Goal: Task Accomplishment & Management: Use online tool/utility

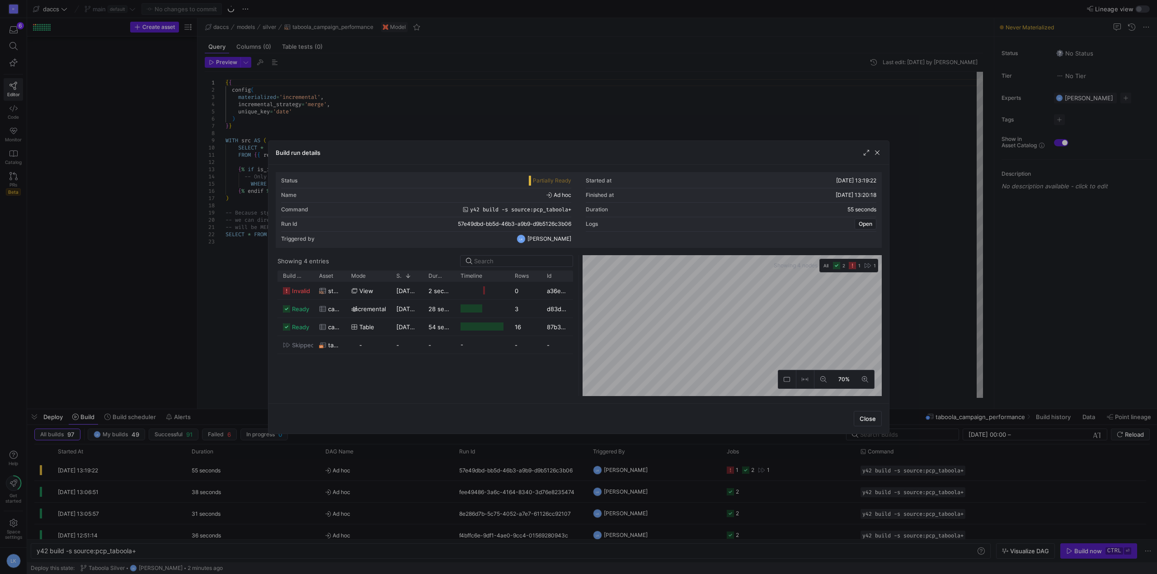
scroll to position [0, 99]
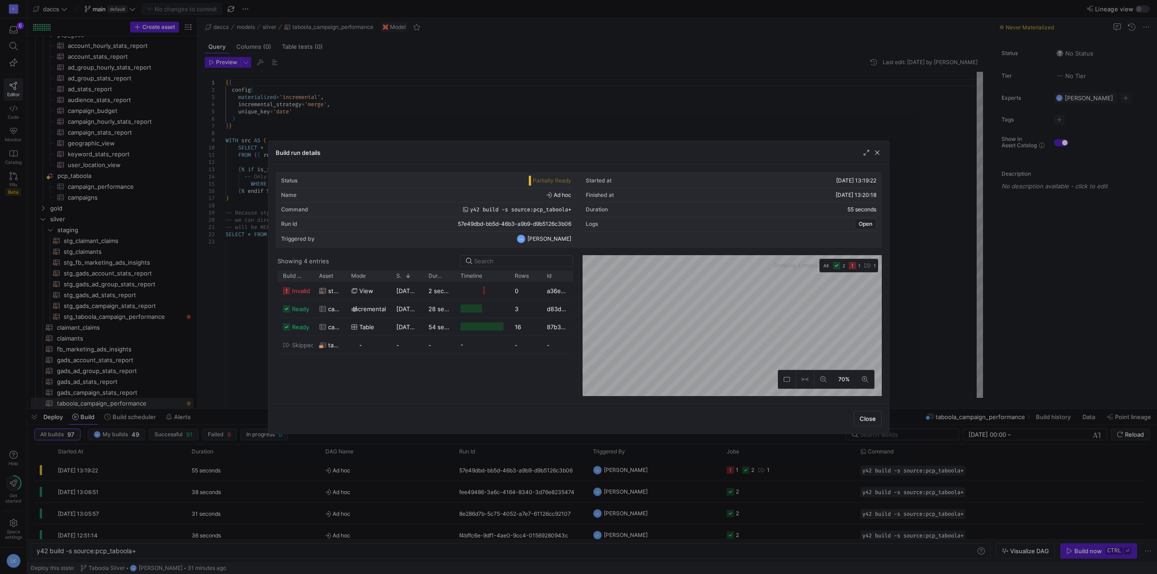
click at [618, 420] on div "Close" at bounding box center [578, 418] width 620 height 30
click at [420, 145] on div "Build run details" at bounding box center [578, 153] width 620 height 24
click at [446, 386] on div "invalid stg_taboola_campaign_performance view [DATE] 13:19:52 2 seconds 0 a36e2…" at bounding box center [424, 339] width 295 height 114
click at [296, 292] on span "invalid" at bounding box center [301, 291] width 18 height 18
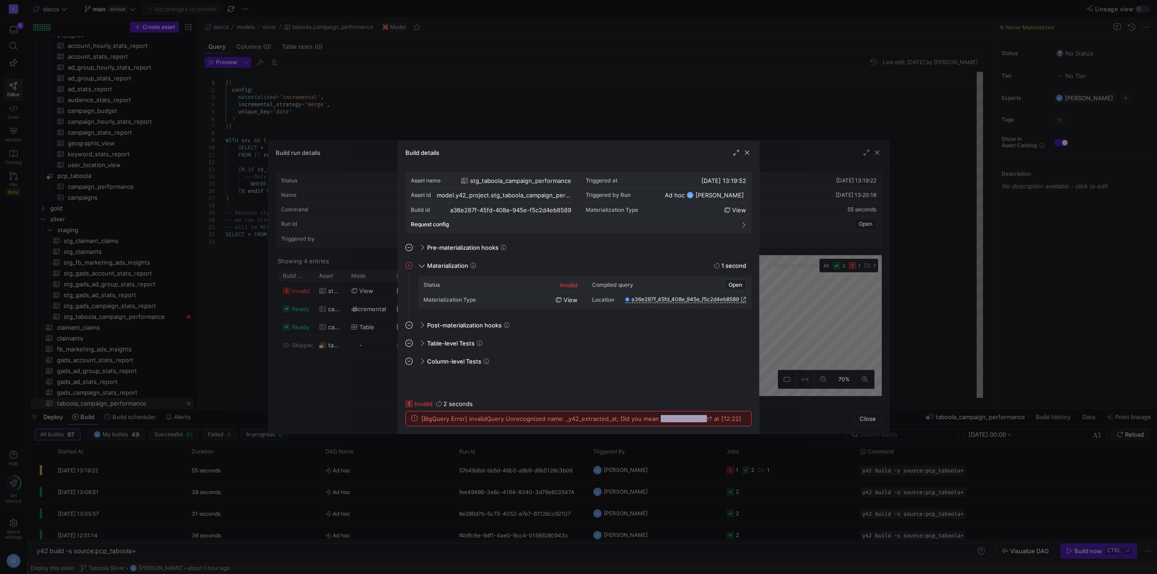
drag, startPoint x: 656, startPoint y: 418, endPoint x: 702, endPoint y: 420, distance: 46.1
click at [702, 420] on span "[BigQuery Error] invalidQuery Unrecognized name: _y42_extracted_at; Did you mea…" at bounding box center [581, 418] width 320 height 7
drag, startPoint x: 704, startPoint y: 418, endPoint x: 663, endPoint y: 415, distance: 41.7
click at [670, 420] on span "[BigQuery Error] invalidQuery Unrecognized name: _y42_extracted_at; Did you mea…" at bounding box center [581, 418] width 320 height 7
click at [745, 150] on span "button" at bounding box center [746, 152] width 9 height 9
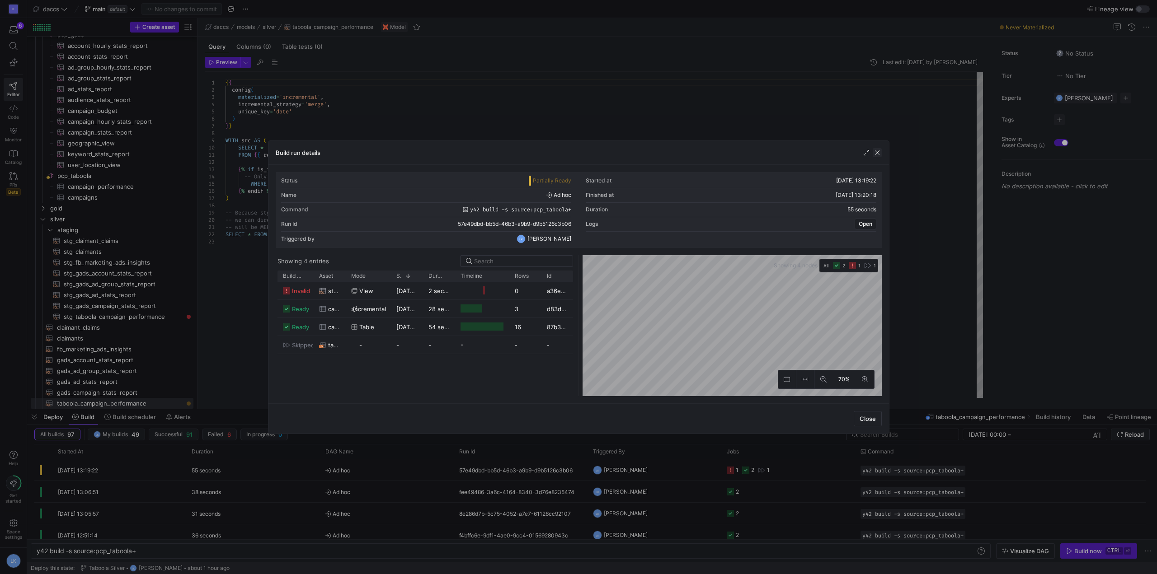
click at [877, 149] on span "button" at bounding box center [876, 152] width 9 height 9
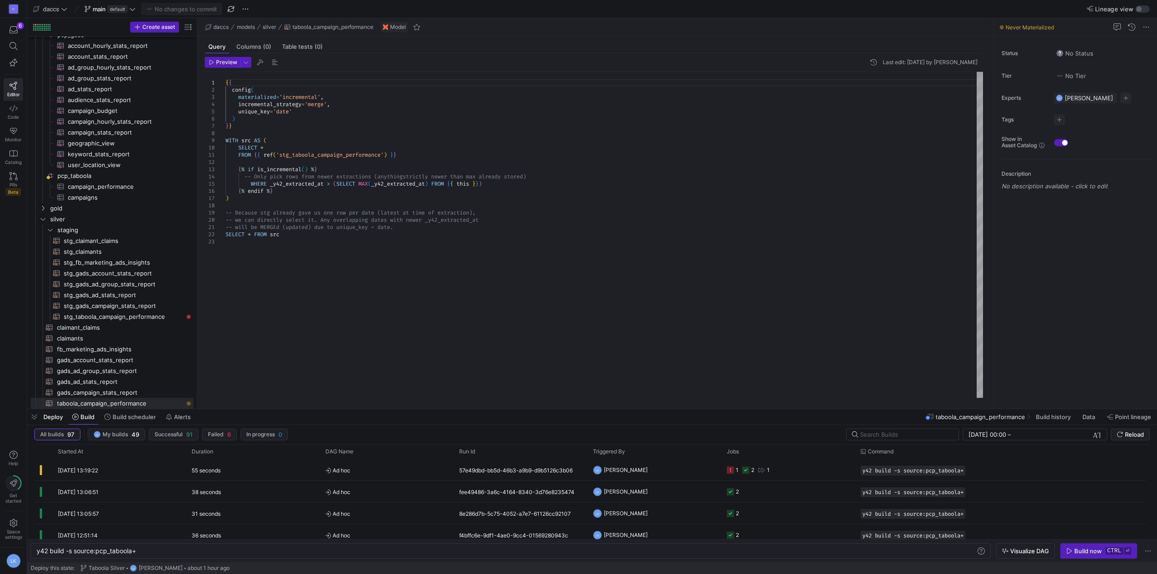
type textarea "-- will be MERGEd (updated) due to unique_key = date. SELECT * FROM src"
click at [351, 315] on div "{ { config ( materialized = 'incremental' , incremental_strategy = 'merge' , un…" at bounding box center [603, 235] width 757 height 326
click at [131, 183] on span "campaign_performance​​​​​​​​​" at bounding box center [125, 183] width 115 height 10
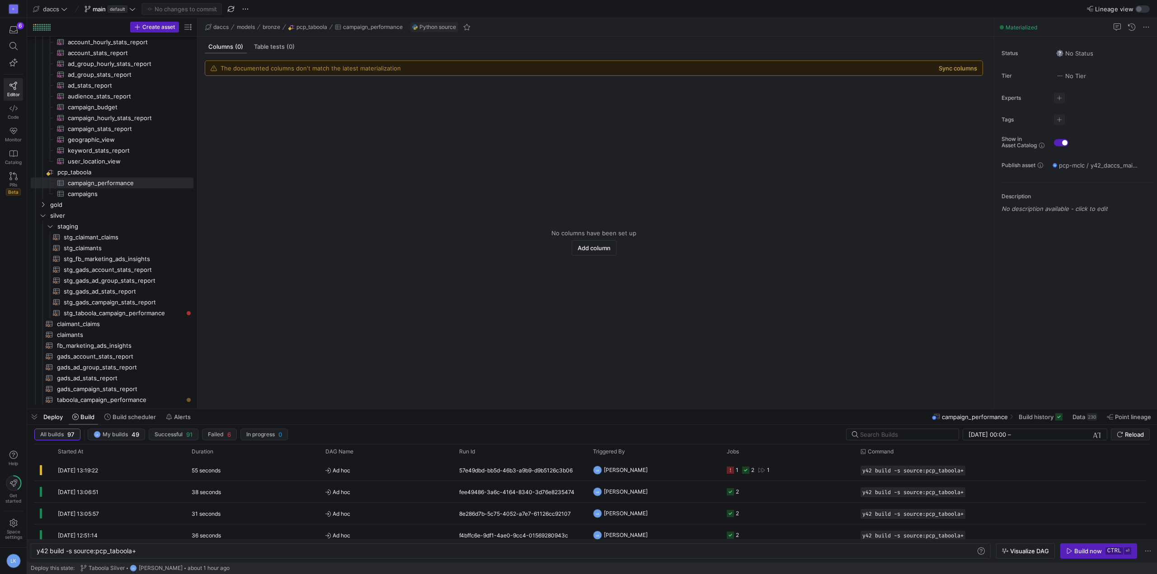
click at [942, 66] on button "Sync columns" at bounding box center [957, 68] width 38 height 7
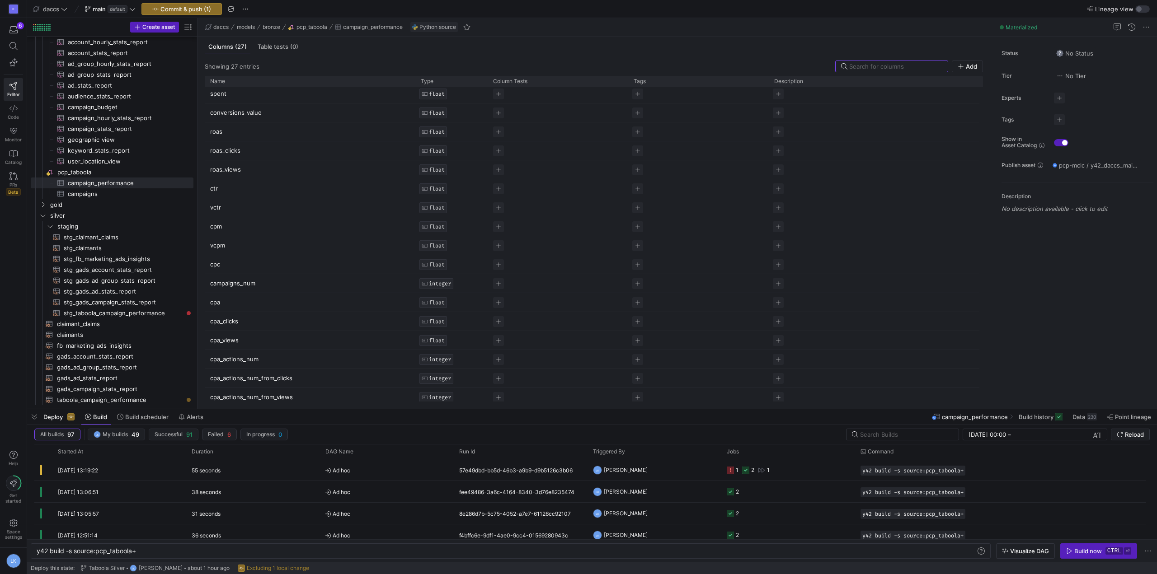
scroll to position [198, 0]
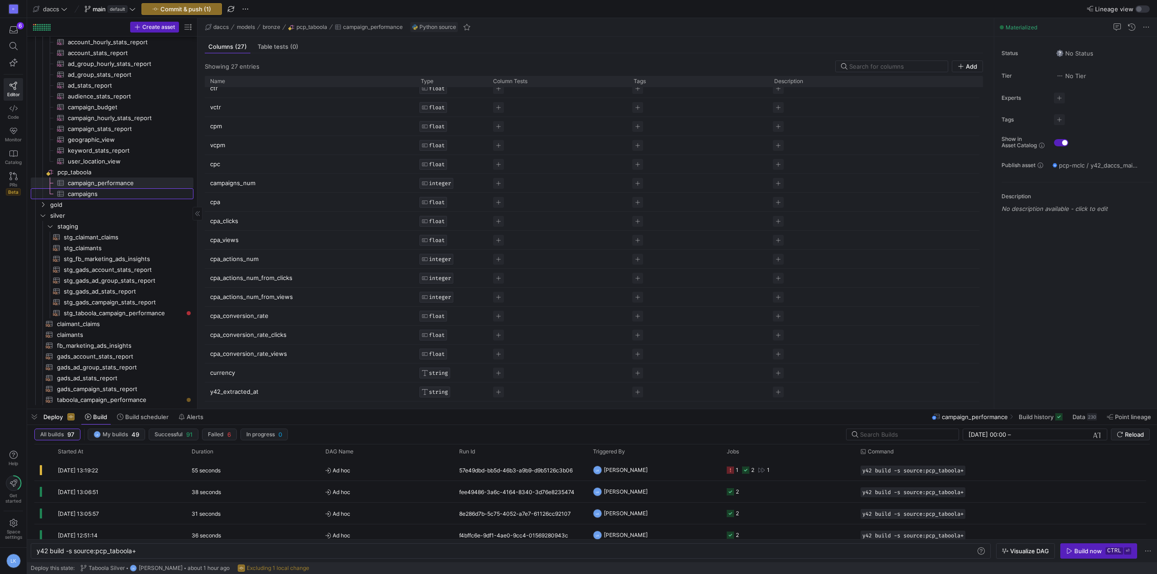
click at [98, 195] on span "campaigns​​​​​​​​​" at bounding box center [125, 194] width 115 height 10
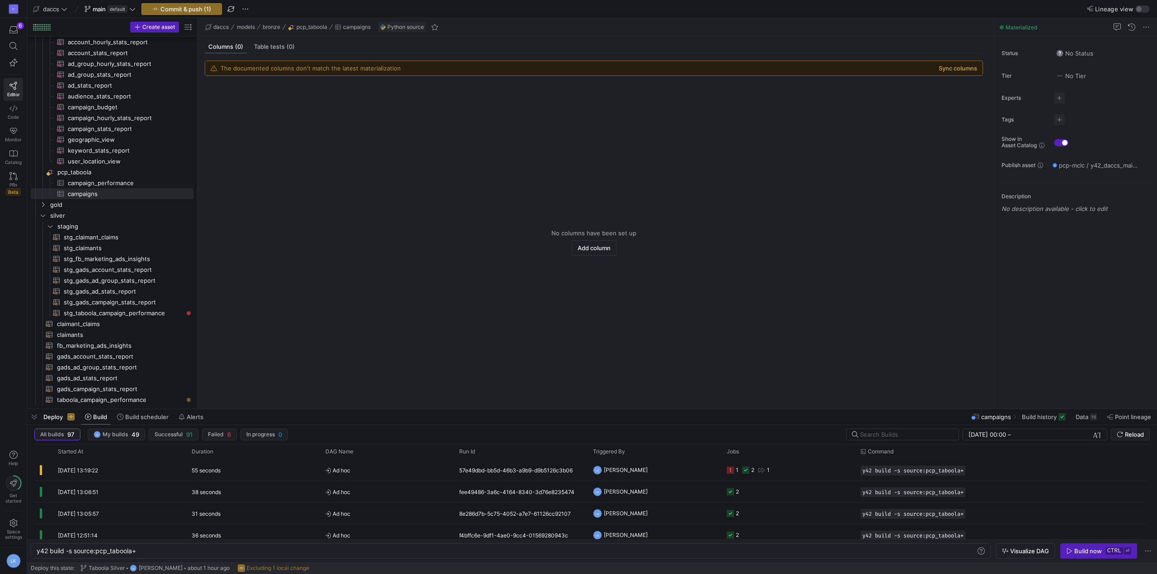
click at [954, 70] on button "Sync columns" at bounding box center [957, 68] width 38 height 7
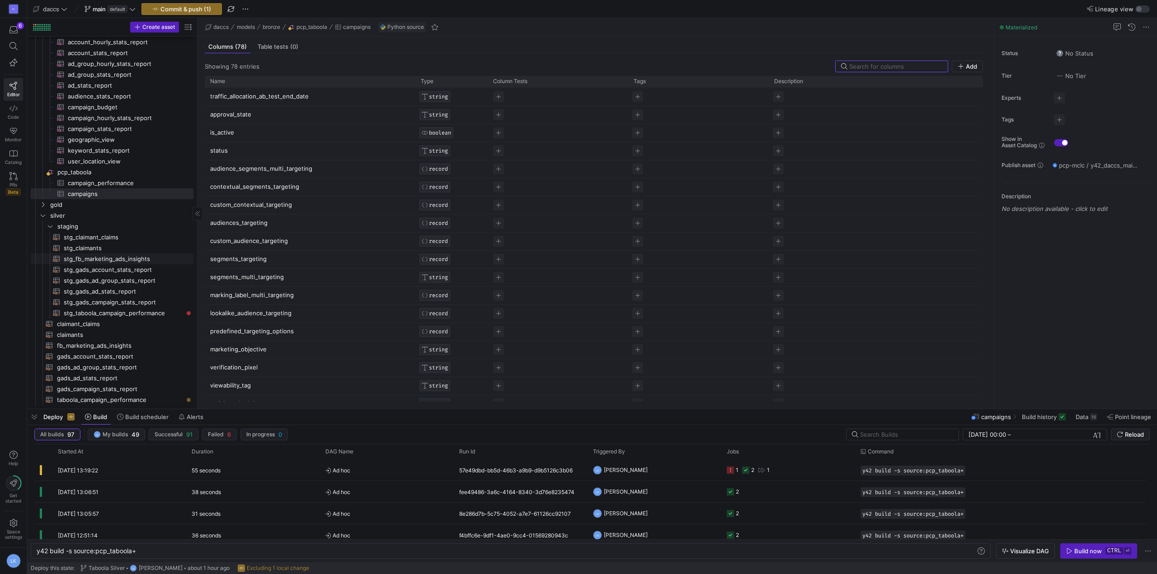
scroll to position [904, 0]
click at [108, 184] on span "campaign_performance​​​​​​​​​" at bounding box center [125, 183] width 115 height 10
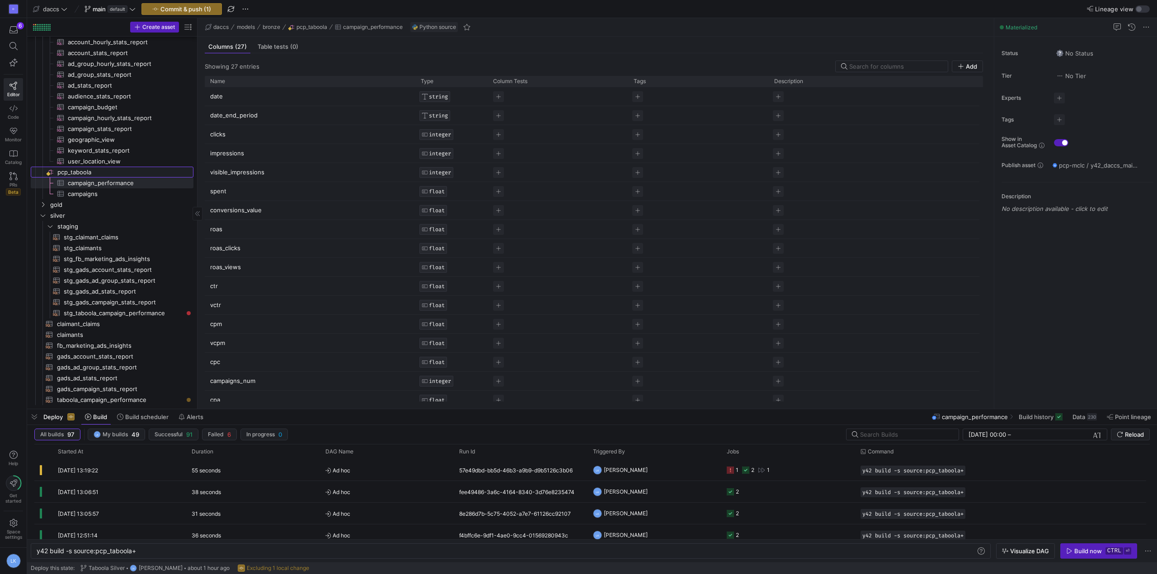
click at [79, 172] on span "pcp_taboola​​​​​​​​" at bounding box center [124, 172] width 135 height 10
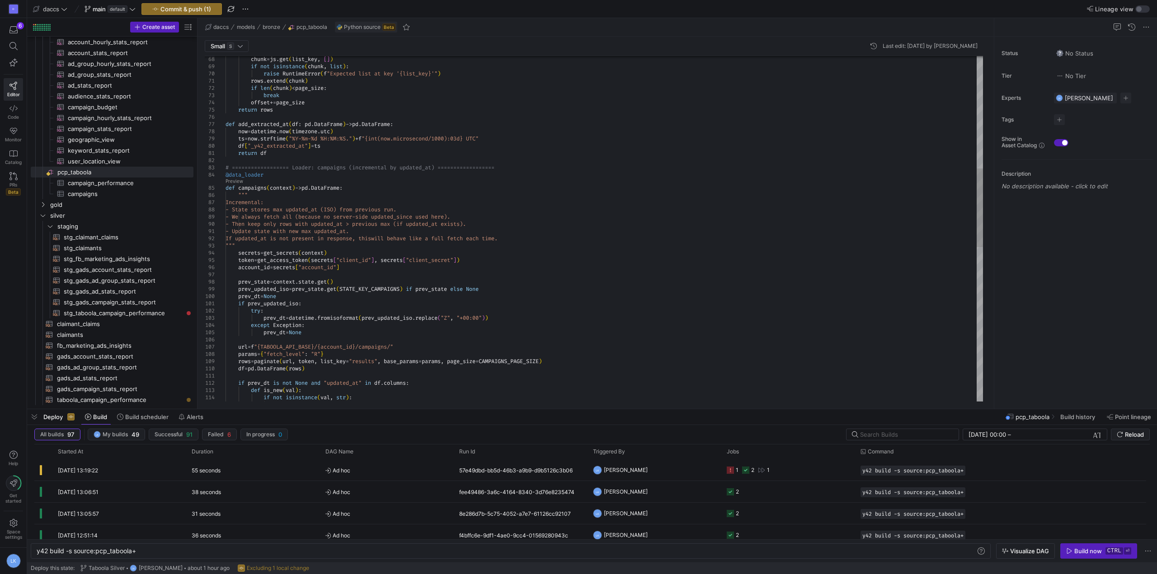
click at [251, 145] on div "if not isinstance ( val , str ) : return True if prev_dt is not None and "updat…" at bounding box center [603, 321] width 757 height 1515
type textarea "rows.extend(chunk) if len(chunk) < page_size: break offset += page_size return …"
click at [19, 234] on div "D 6 Editor Code Monitor Catalog PRs Beta Help Get started Space settings LK" at bounding box center [13, 287] width 27 height 574
click at [132, 314] on span "stg_taboola_campaign_performance​​​​​​​​​​" at bounding box center [123, 313] width 119 height 10
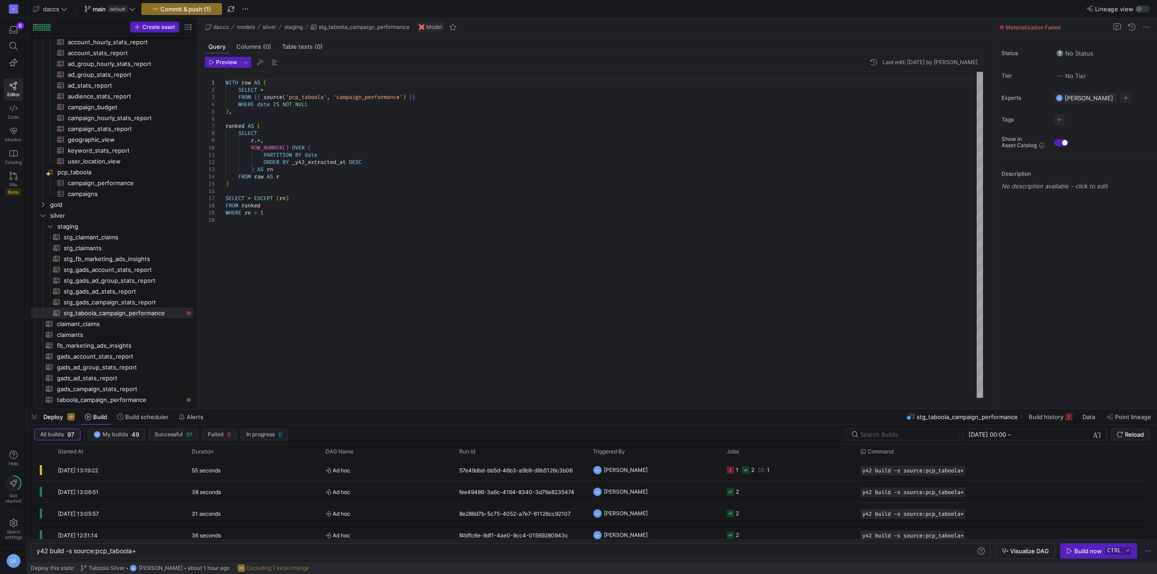
click at [297, 163] on div "WITH raw AS ( SELECT * FROM { { source ( 'pcp_taboola' , 'campaign_performance'…" at bounding box center [603, 235] width 757 height 326
click at [303, 237] on div "WITH raw AS ( SELECT * FROM { { source ( 'pcp_taboola' , 'campaign_performance'…" at bounding box center [603, 235] width 757 height 326
type textarea "PARTITION BY date ORDER BY _y42_extracted_at DESC ) AS rn FROM raw AS r ) SELEC…"
click at [14, 360] on div "D 6 Editor Code Monitor Catalog PRs Beta Help Get started Space settings LK" at bounding box center [13, 287] width 27 height 574
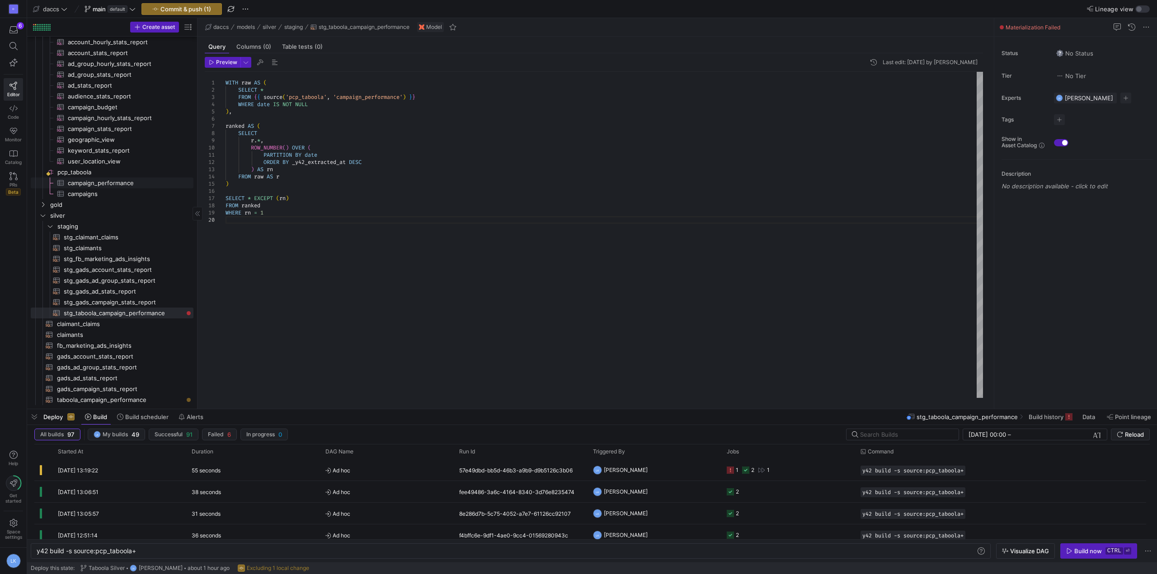
click at [106, 187] on span "campaign_performance​​​​​​​​​" at bounding box center [125, 183] width 115 height 10
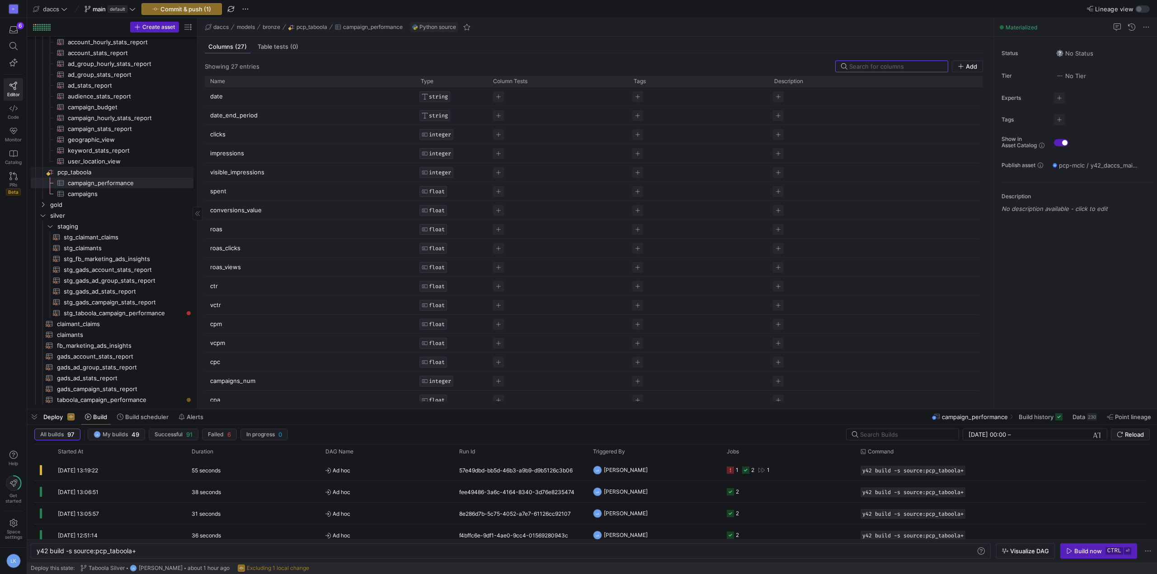
click at [100, 172] on span "pcp_taboola​​​​​​​​" at bounding box center [124, 172] width 135 height 10
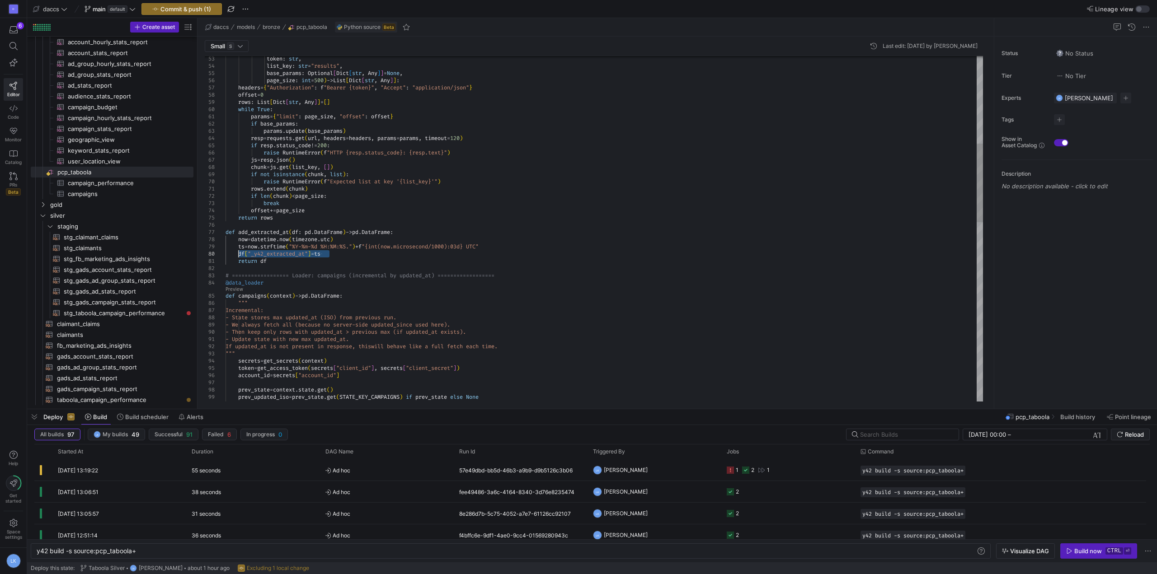
drag, startPoint x: 330, startPoint y: 254, endPoint x: 239, endPoint y: 257, distance: 90.8
click at [239, 257] on div "return df # ================== Loader: campaigns (incrementa l by updated_at) =…" at bounding box center [603, 429] width 757 height 1515
type textarea "return df # ================== Loader: campaigns (incremental by updated_at) ==…"
click at [335, 260] on div "return df # ================== Loader: campaigns (incrementa l by updated_at) =…" at bounding box center [603, 429] width 757 height 1515
click at [128, 313] on span "stg_taboola_campaign_performance​​​​​​​​​​" at bounding box center [123, 313] width 119 height 10
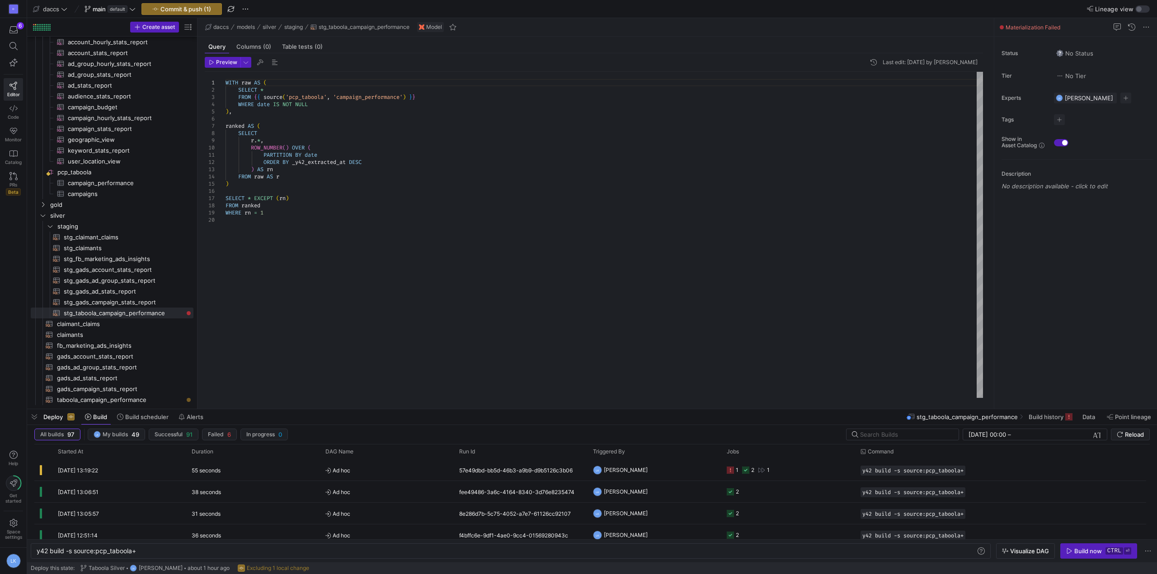
click at [262, 141] on div "WITH raw AS ( SELECT * FROM { { source ( 'pcp_taboola' , 'campaign_performance'…" at bounding box center [603, 235] width 757 height 326
click at [306, 150] on div "WITH raw AS ( SELECT * FROM { { source ( 'pcp_taboola' , 'campaign_performance'…" at bounding box center [603, 235] width 757 height 326
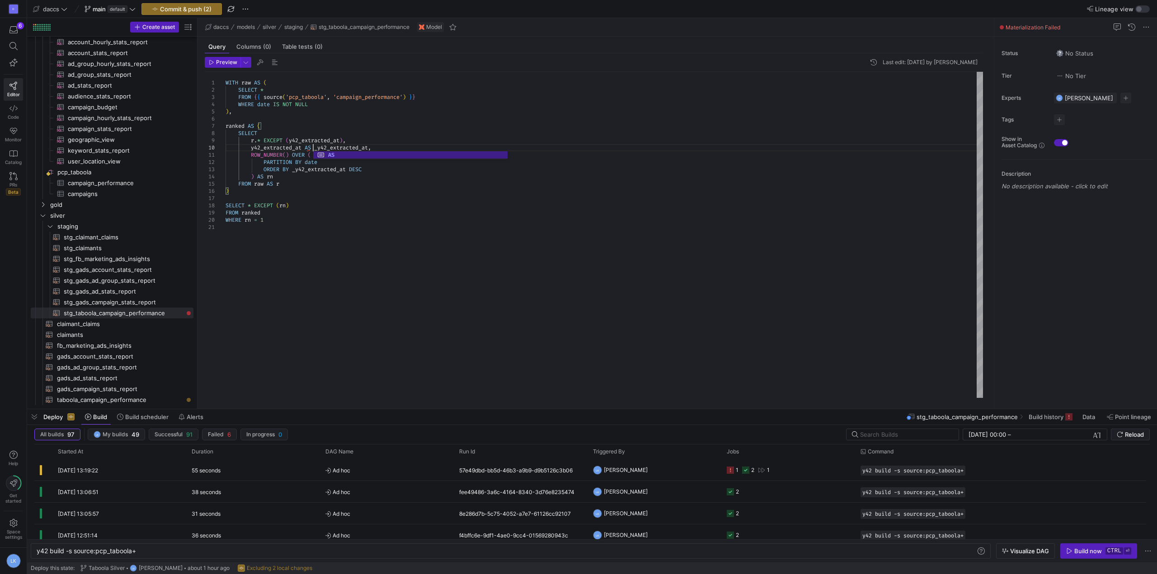
click at [290, 221] on div "WITH raw AS ( SELECT * FROM { { source ( 'pcp_taboola' , 'campaign_performance'…" at bounding box center [603, 235] width 757 height 326
click at [110, 397] on span "taboola_campaign_performance​​​​​​​​​​" at bounding box center [120, 400] width 127 height 10
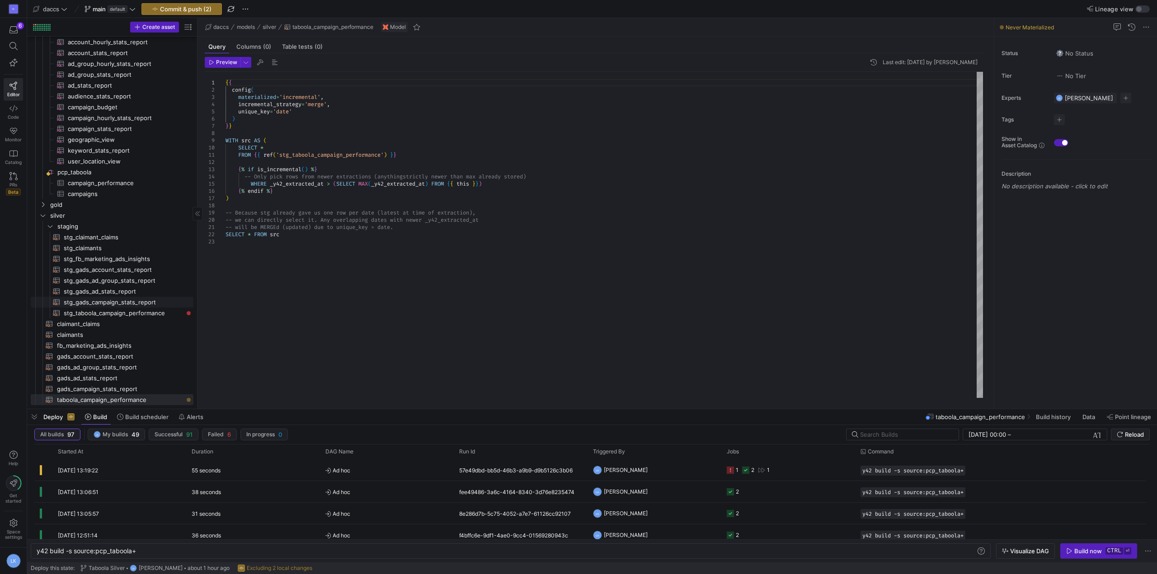
click at [125, 310] on span "stg_taboola_campaign_performance​​​​​​​​​​" at bounding box center [123, 313] width 119 height 10
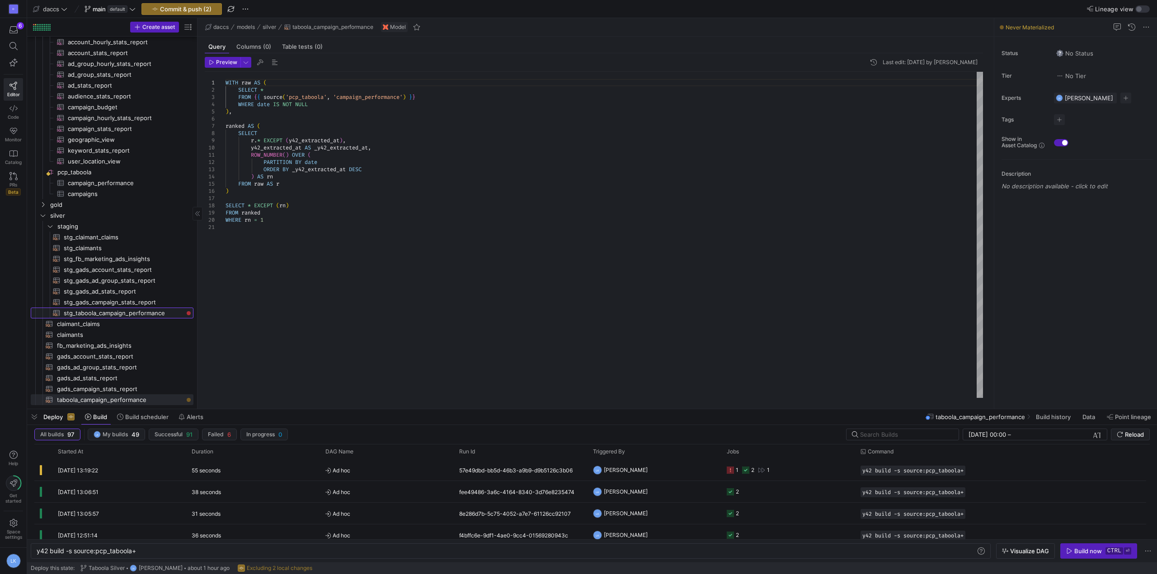
type textarea "WITH raw AS ( SELECT * FROM {{ source('pcp_taboola', 'campaign_performance') }}…"
click at [155, 550] on div "y42 build -s source:pcp_taboola+" at bounding box center [506, 551] width 939 height 7
click at [174, 6] on span "Commit & push (2)" at bounding box center [186, 8] width 52 height 7
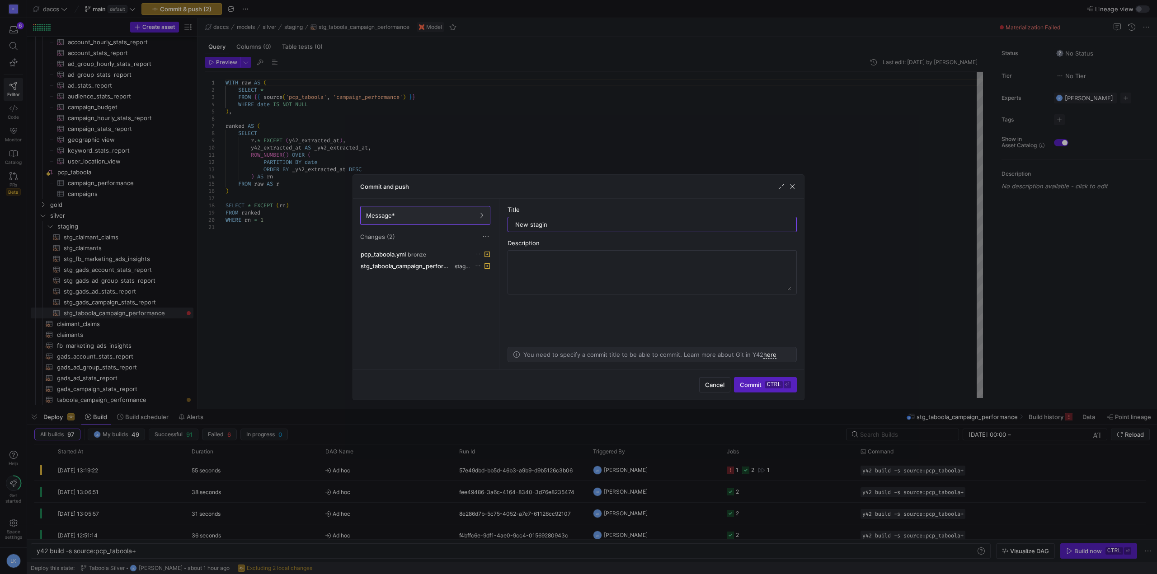
type input "New staging"
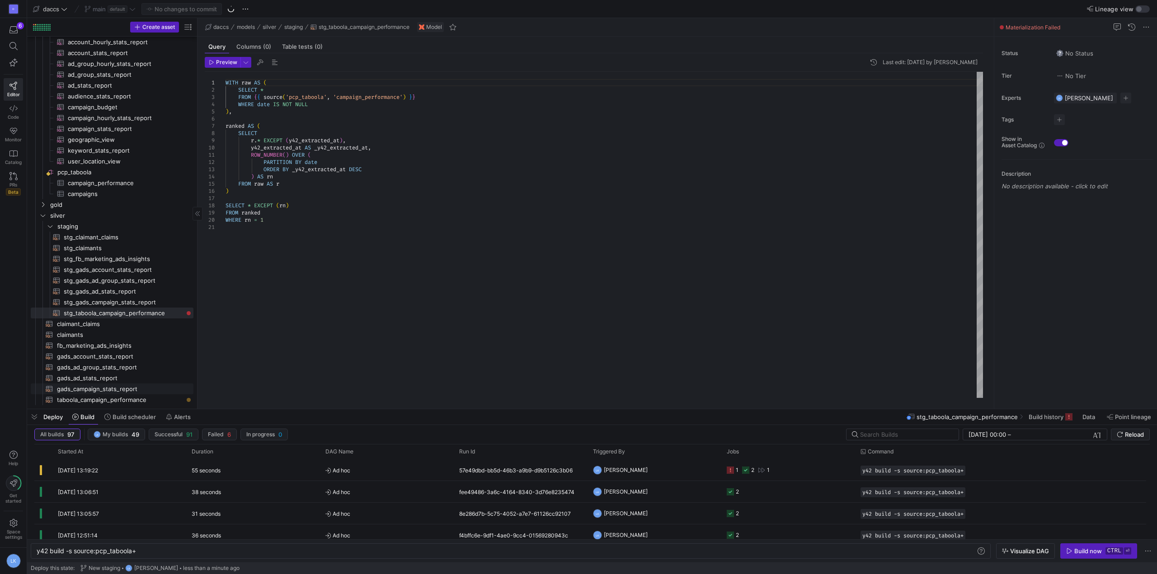
click at [101, 391] on span "gads_campaign_stats_report​​​​​​​​​​" at bounding box center [120, 389] width 127 height 10
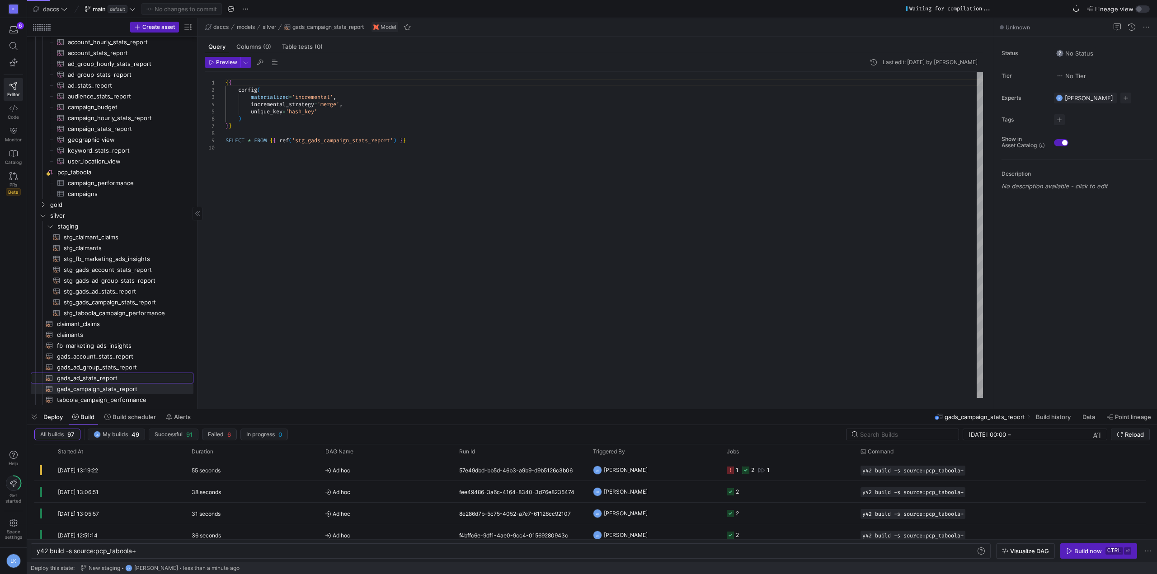
click at [102, 377] on span "gads_ad_stats_report​​​​​​​​​​" at bounding box center [120, 378] width 127 height 10
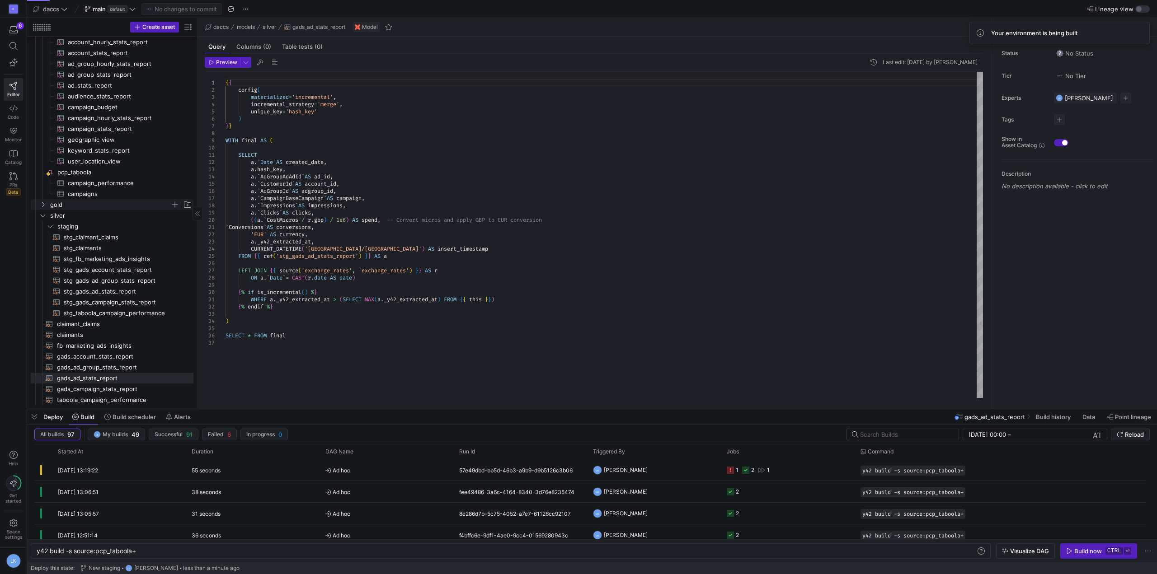
click at [44, 206] on icon "Press SPACE to select this row." at bounding box center [43, 204] width 6 height 5
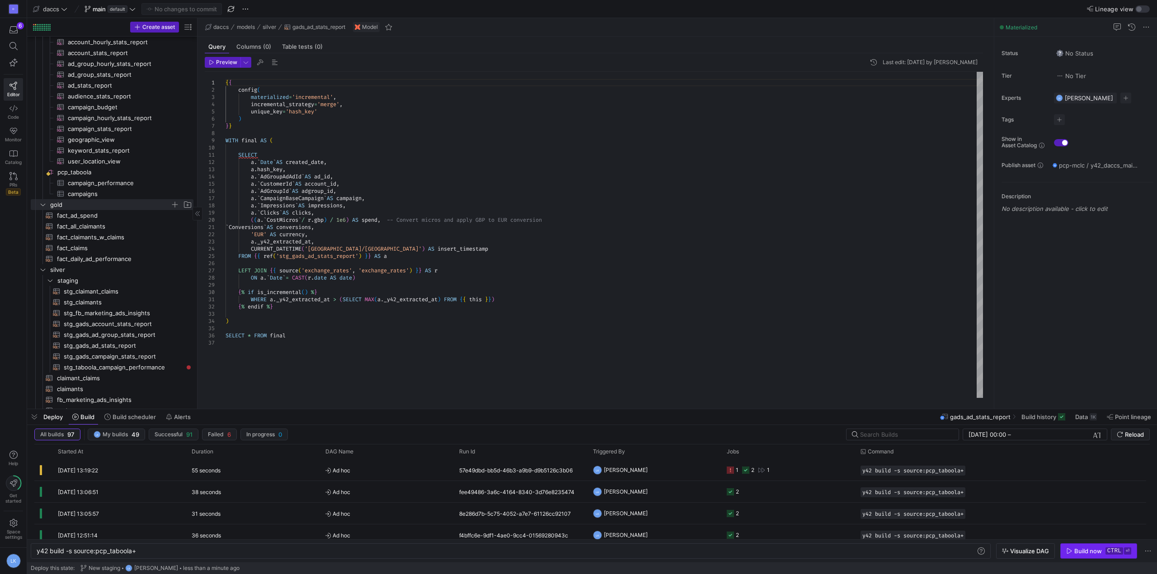
click at [1110, 551] on kbd "ctrl" at bounding box center [1114, 551] width 18 height 7
click at [187, 369] on div "Press SPACE to select this row." at bounding box center [189, 367] width 4 height 4
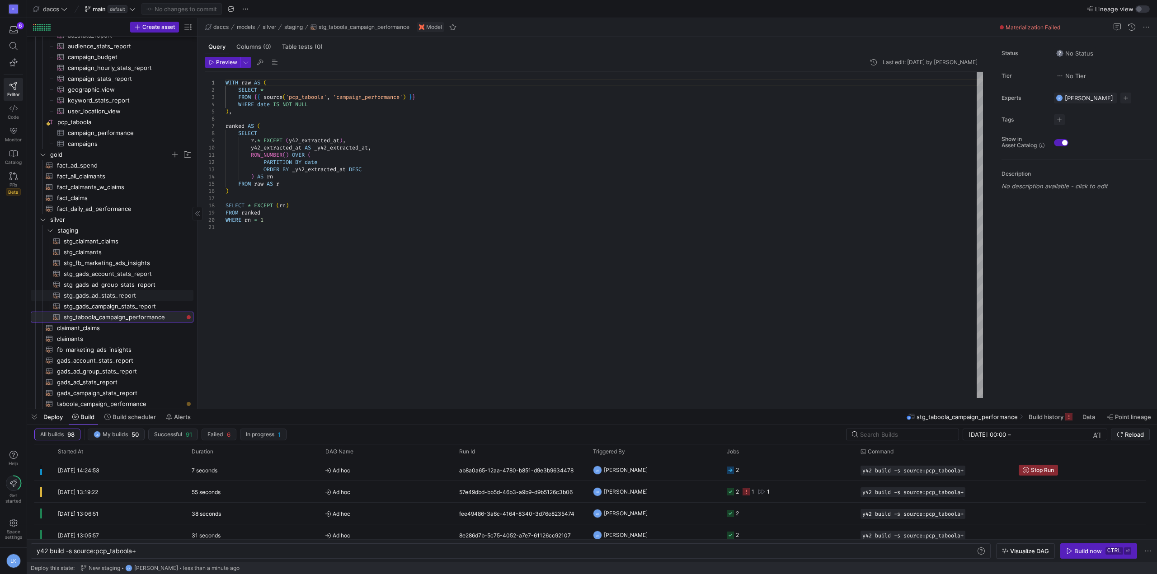
scroll to position [1092, 0]
drag, startPoint x: 9, startPoint y: 241, endPoint x: 35, endPoint y: 215, distance: 37.4
click at [9, 241] on div "D 6 Editor Code Monitor Catalog PRs Beta Help Get started Space settings LK" at bounding box center [13, 287] width 27 height 574
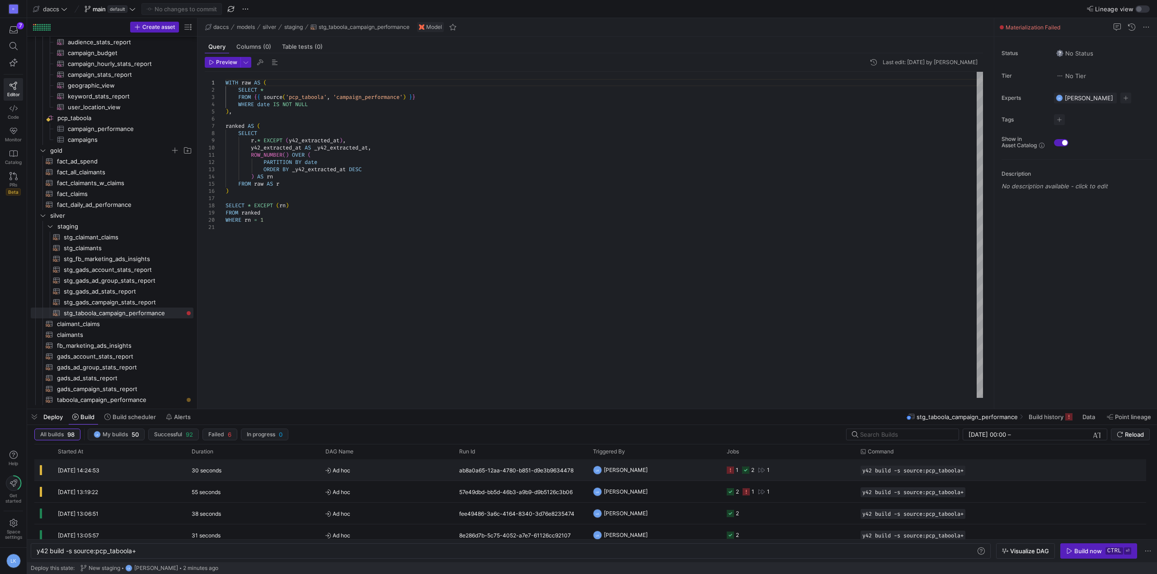
click at [390, 477] on span "Ad hoc" at bounding box center [386, 470] width 123 height 21
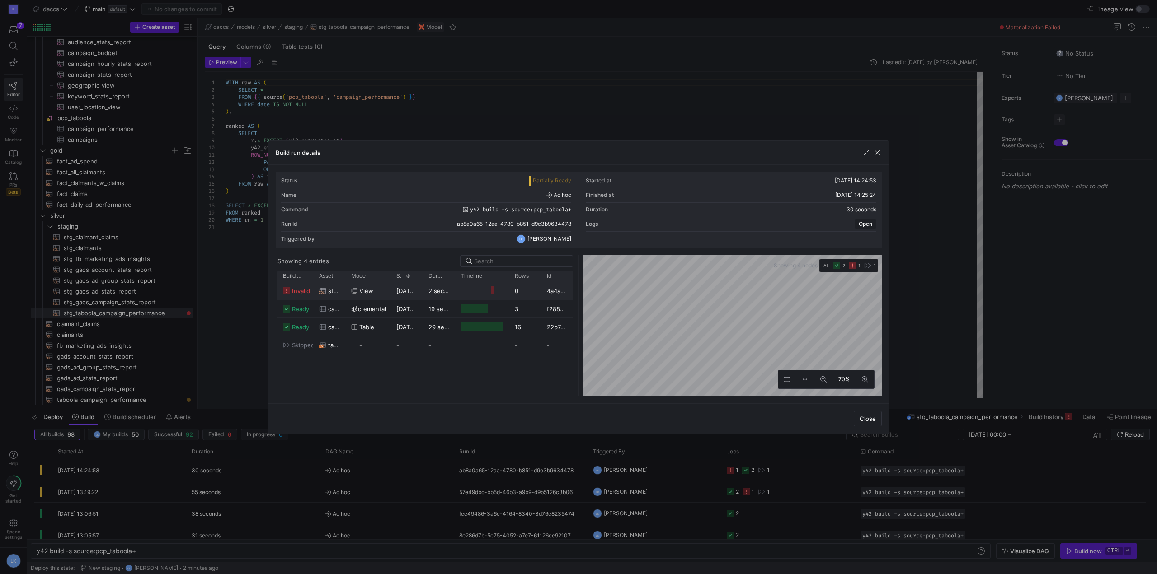
click at [384, 291] on div "view" at bounding box center [368, 291] width 34 height 18
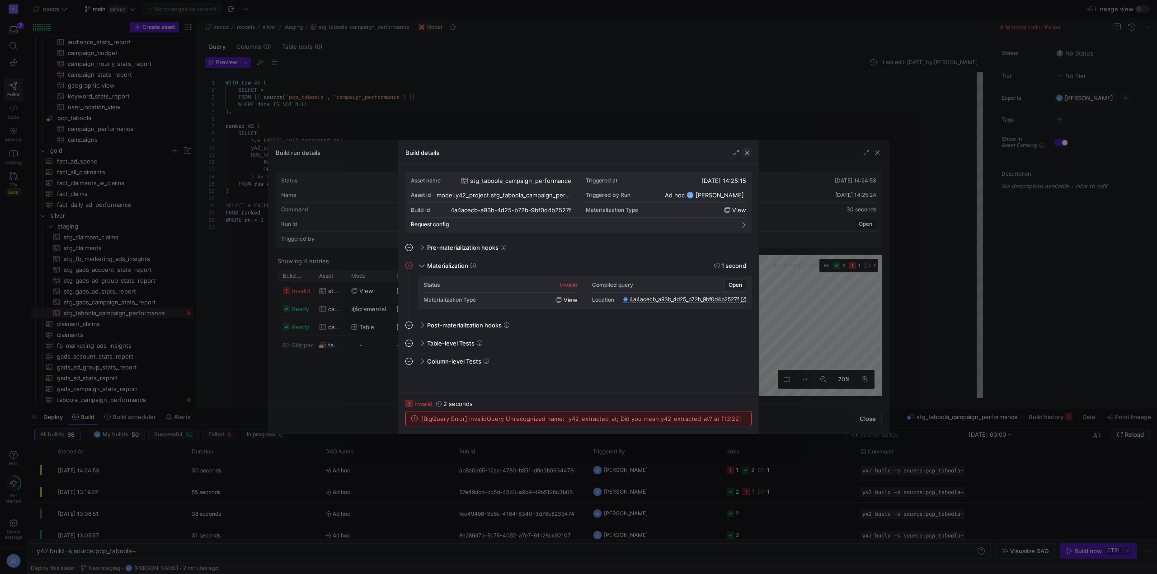
click at [746, 152] on span "button" at bounding box center [746, 152] width 9 height 9
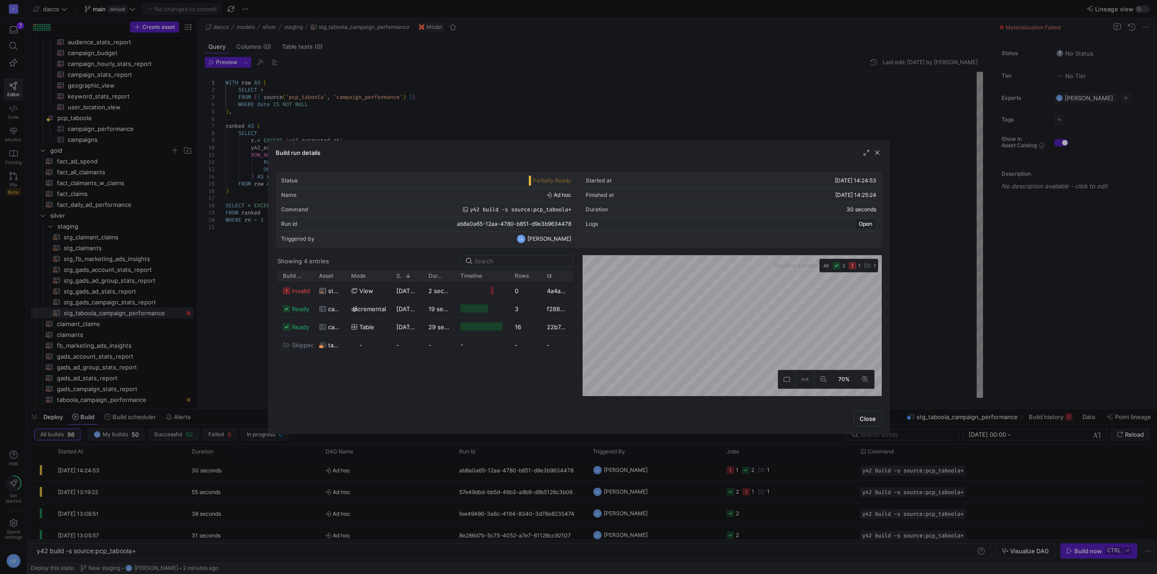
click at [885, 155] on div "Build run details" at bounding box center [578, 153] width 620 height 24
click at [871, 150] on div at bounding box center [872, 152] width 20 height 9
click at [875, 151] on span "button" at bounding box center [876, 152] width 9 height 9
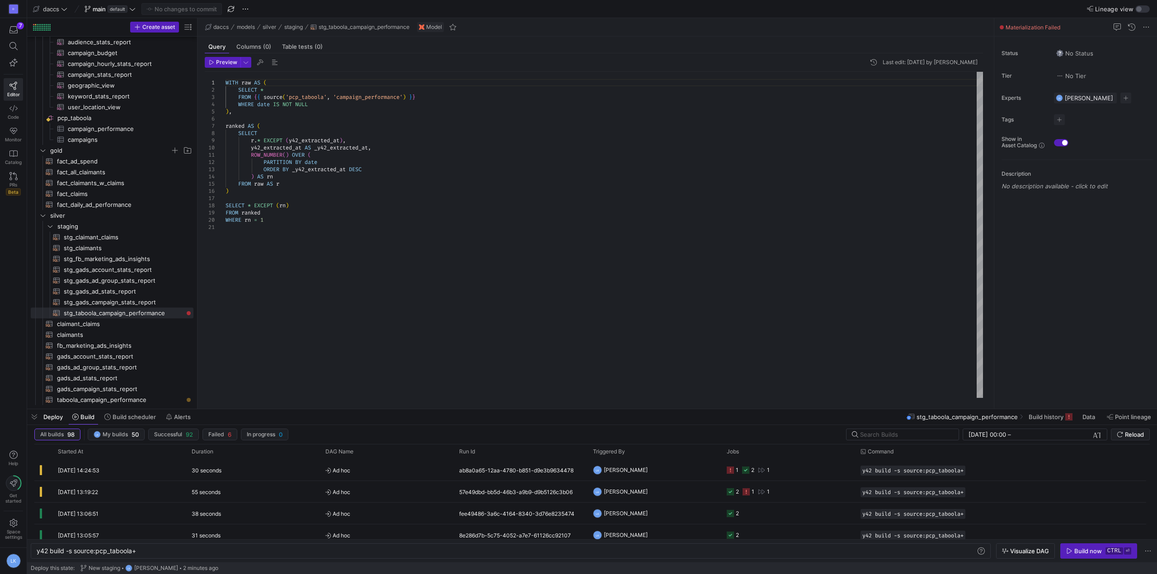
type textarea "ROW_NUMBER() OVER ( PARTITION BY date ORDER BY _y42_extracted_at DESC ) AS rn F…"
click at [356, 199] on div "WITH raw AS ( SELECT * FROM { { source ( 'pcp_taboola' , 'campaign_performance'…" at bounding box center [603, 235] width 757 height 326
click at [276, 219] on div "WITH raw AS ( SELECT * FROM { { source ( 'pcp_taboola' , 'campaign_performance'…" at bounding box center [603, 235] width 757 height 326
click at [176, 554] on div "y42 build -s source:pcp_taboola+" at bounding box center [506, 551] width 939 height 7
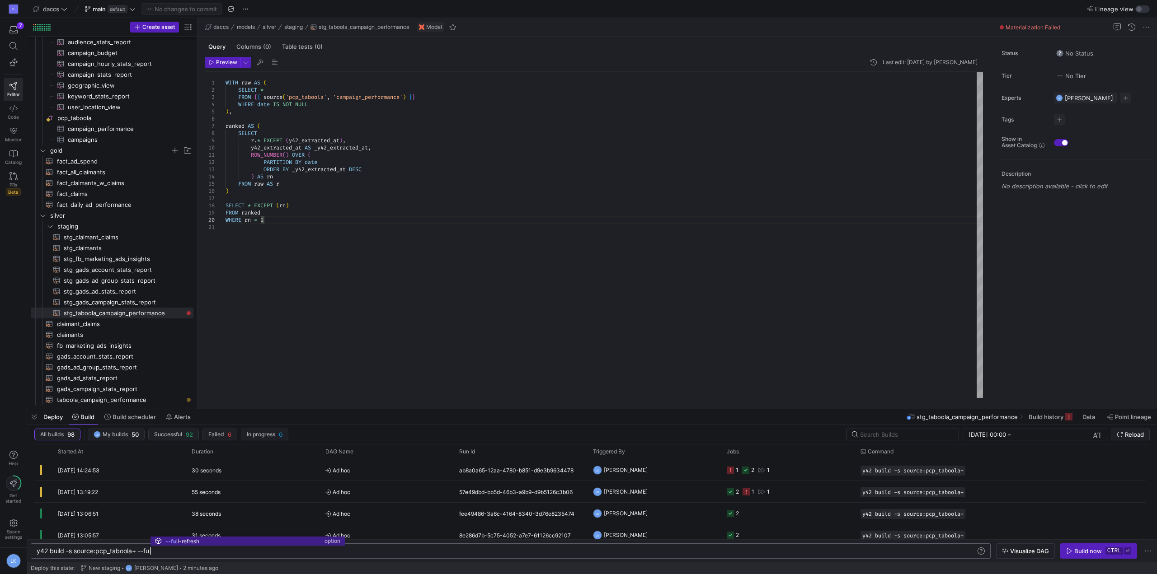
scroll to position [0, 114]
type textarea "y42 build -s source:pcp_taboola+ --full-refresh"
click at [356, 330] on div "WITH raw AS ( SELECT * FROM { { source ( 'pcp_taboola' , 'campaign_performance'…" at bounding box center [603, 235] width 757 height 326
click at [171, 492] on div "[DATE] 14:24:53" at bounding box center [119, 491] width 134 height 21
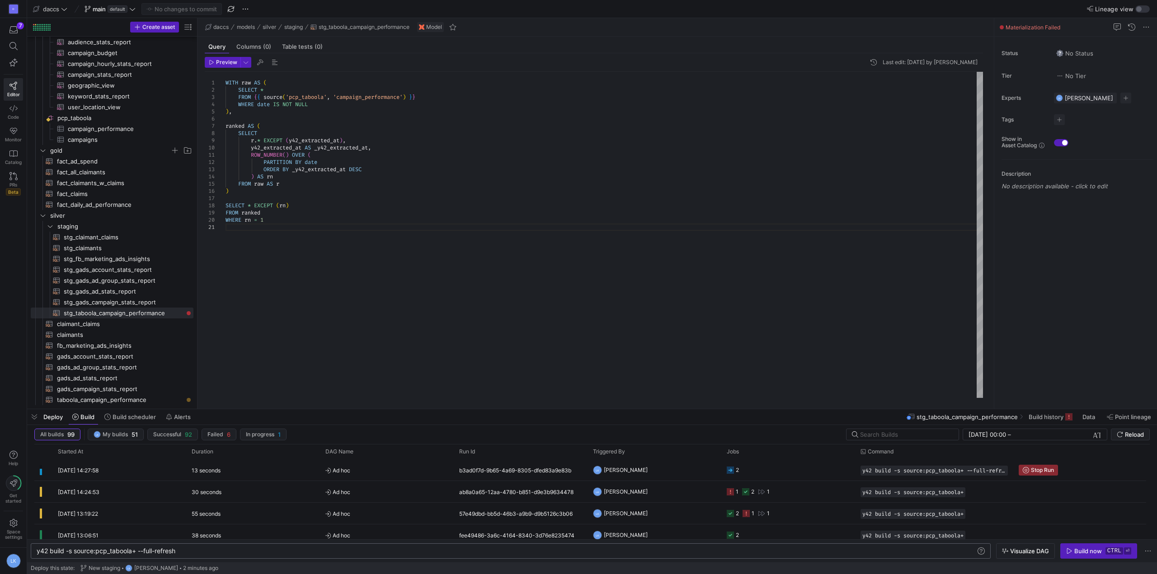
click at [295, 168] on div "WITH raw AS ( SELECT * FROM { { source ( 'pcp_taboola' , 'campaign_performance'…" at bounding box center [603, 235] width 757 height 326
type textarea "ROW_NUMBER() OVER ( PARTITION BY date ORDER BY y42_extracted_at DESC ) AS rn FR…"
click at [318, 225] on div "WITH raw AS ( SELECT * FROM { { source ( 'pcp_taboola' , 'campaign_performance'…" at bounding box center [603, 235] width 757 height 326
click at [197, 12] on span "Commit & push (1)" at bounding box center [185, 8] width 51 height 7
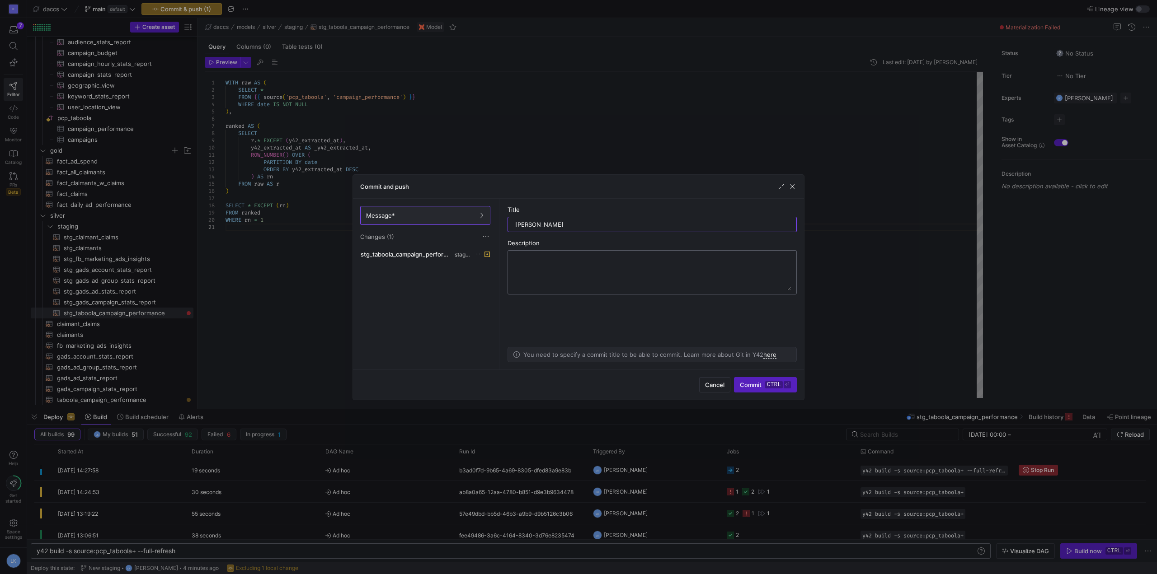
type input "Slight change"
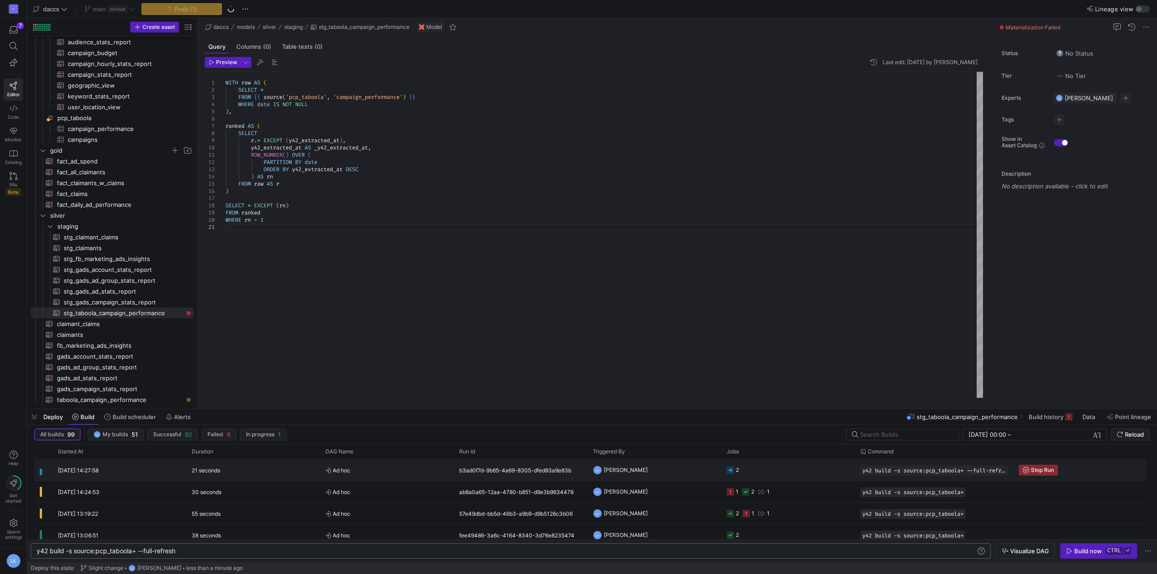
click at [1038, 469] on span "Stop Run" at bounding box center [1042, 470] width 23 height 6
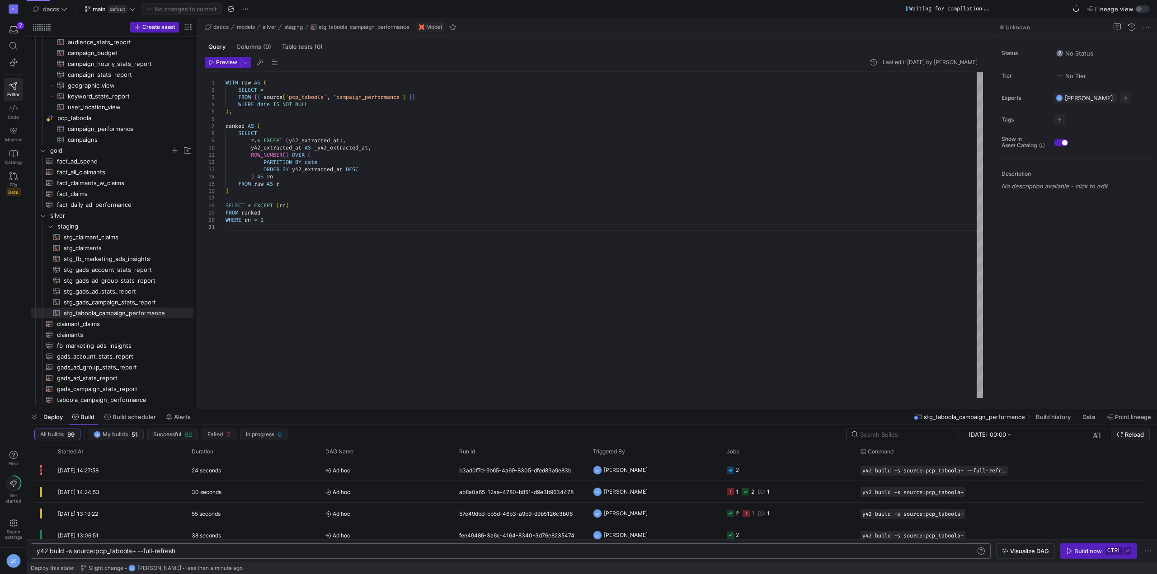
drag, startPoint x: 139, startPoint y: 548, endPoint x: 189, endPoint y: 550, distance: 50.2
click at [189, 550] on div "y42 build -s source:pcp_taboola+ --full-refresh y42 build -s source:pcp_taboola…" at bounding box center [511, 551] width 960 height 15
drag, startPoint x: 189, startPoint y: 551, endPoint x: 148, endPoint y: 551, distance: 40.7
click at [148, 551] on div "y42 build -s source:pcp_taboola+ --full-refresh" at bounding box center [506, 551] width 939 height 7
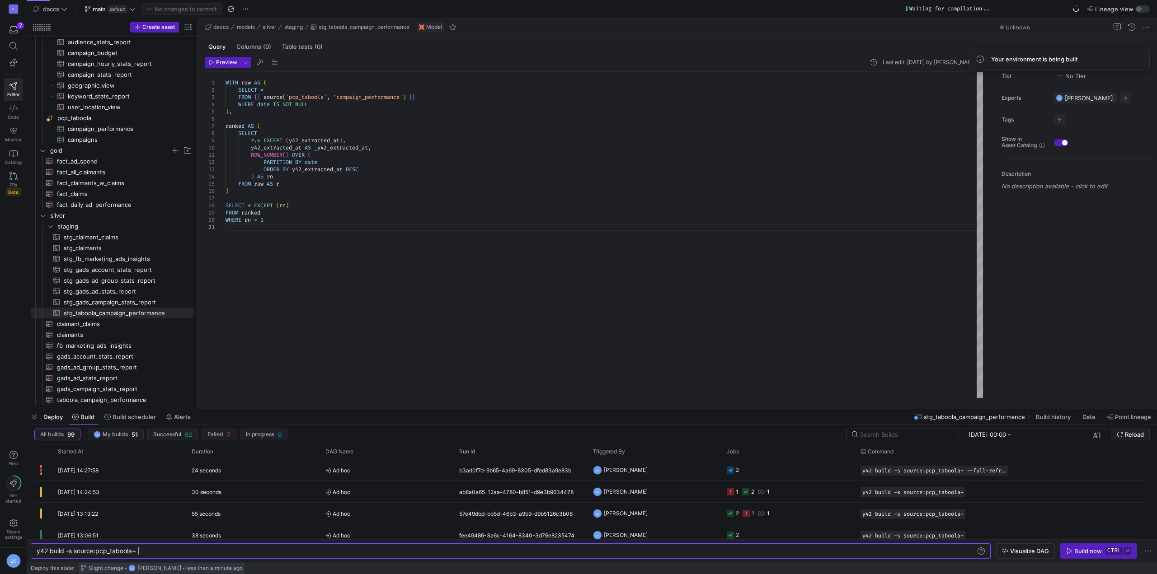
type textarea "y42 build -s source:pcp_taboola+"
click at [612, 233] on div "WITH raw AS ( SELECT * FROM { { source ( 'pcp_taboola' , 'campaign_performance'…" at bounding box center [603, 235] width 757 height 326
click at [1099, 547] on span "button" at bounding box center [1098, 551] width 76 height 14
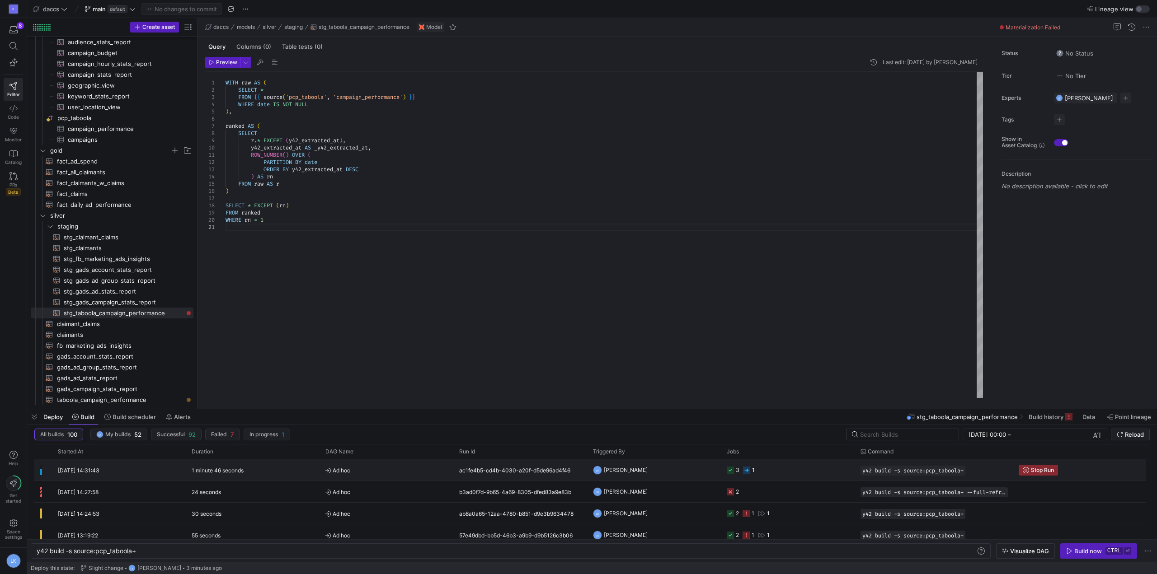
click at [424, 469] on span "Ad hoc" at bounding box center [386, 470] width 123 height 21
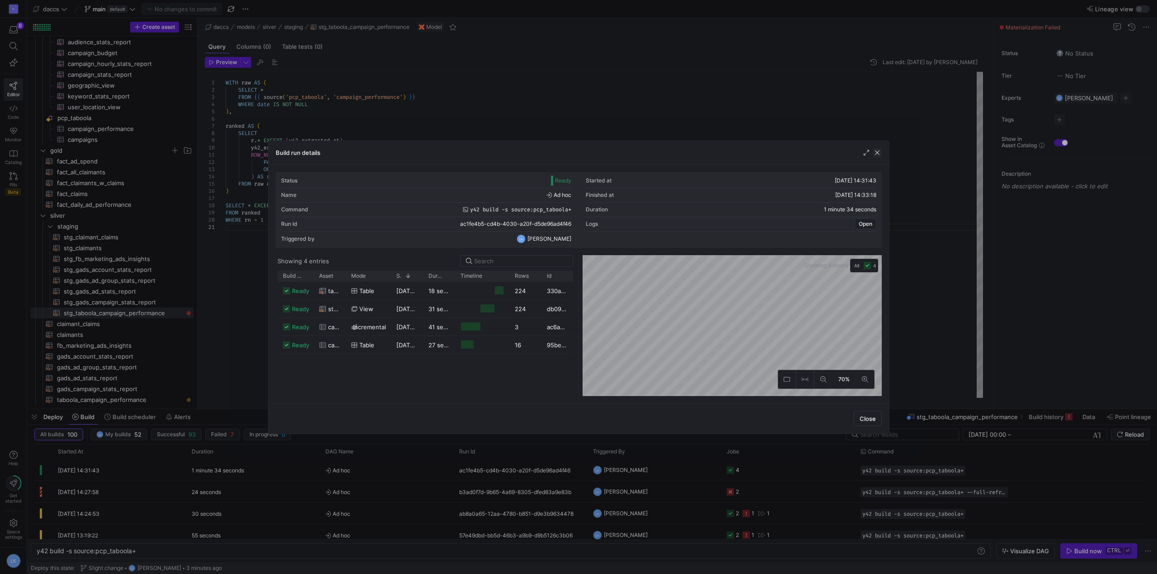
click at [876, 153] on span "button" at bounding box center [876, 152] width 9 height 9
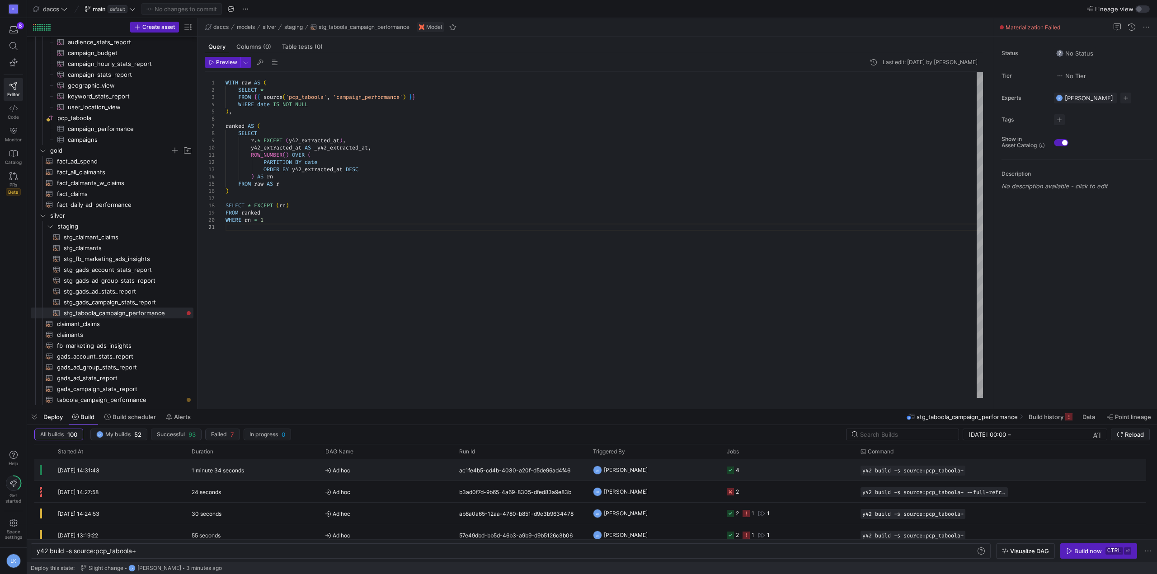
click at [340, 473] on span "Ad hoc" at bounding box center [386, 470] width 123 height 21
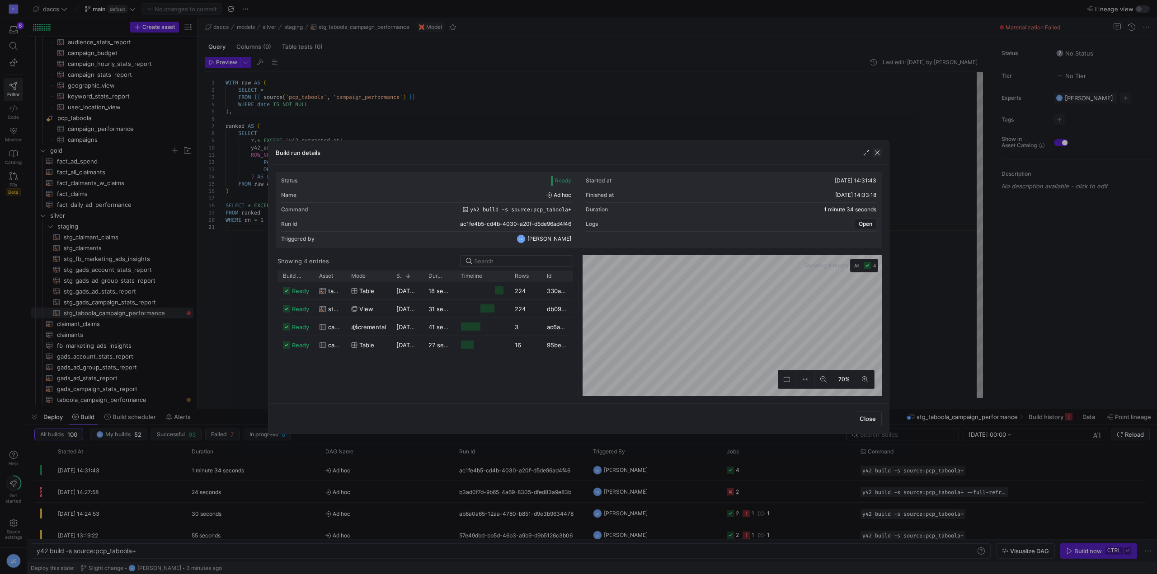
click at [875, 151] on span "button" at bounding box center [876, 152] width 9 height 9
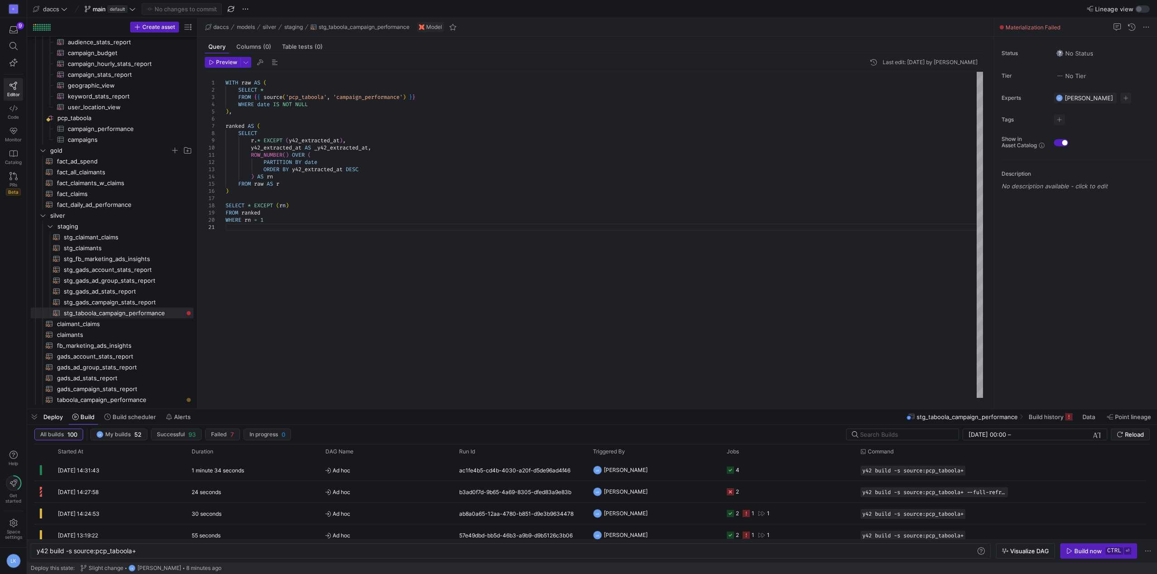
click at [345, 361] on div "WITH raw AS ( SELECT * FROM { { source ( 'pcp_taboola' , 'campaign_performance'…" at bounding box center [603, 235] width 757 height 326
click at [47, 225] on icon "Press SPACE to select this row." at bounding box center [50, 226] width 6 height 5
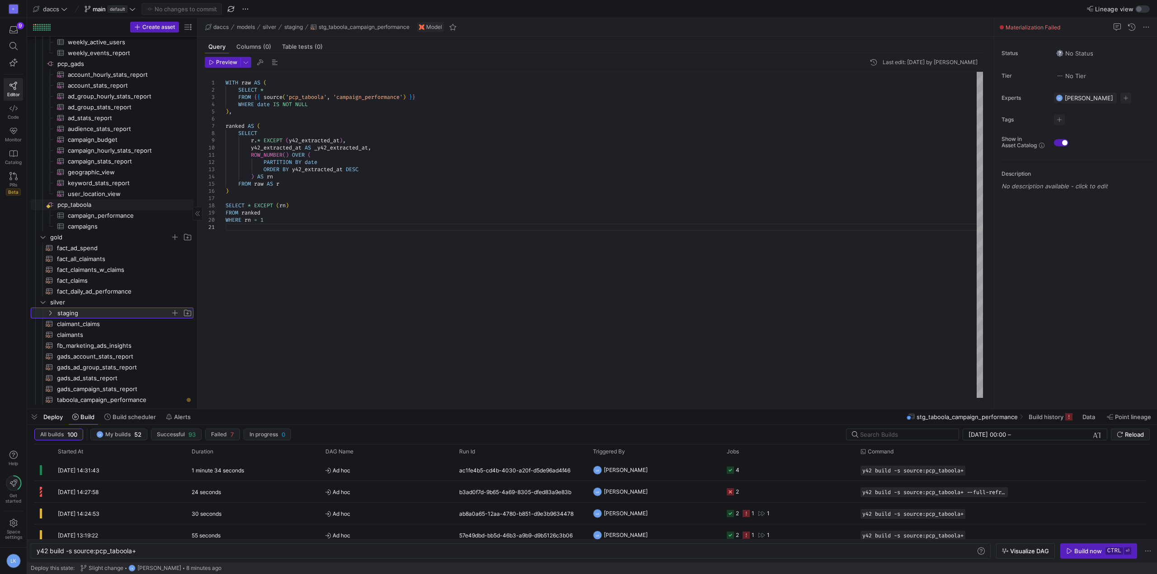
scroll to position [1005, 0]
click at [82, 292] on span "fact_daily_ad_performance​​​​​​​​​​" at bounding box center [120, 291] width 127 height 10
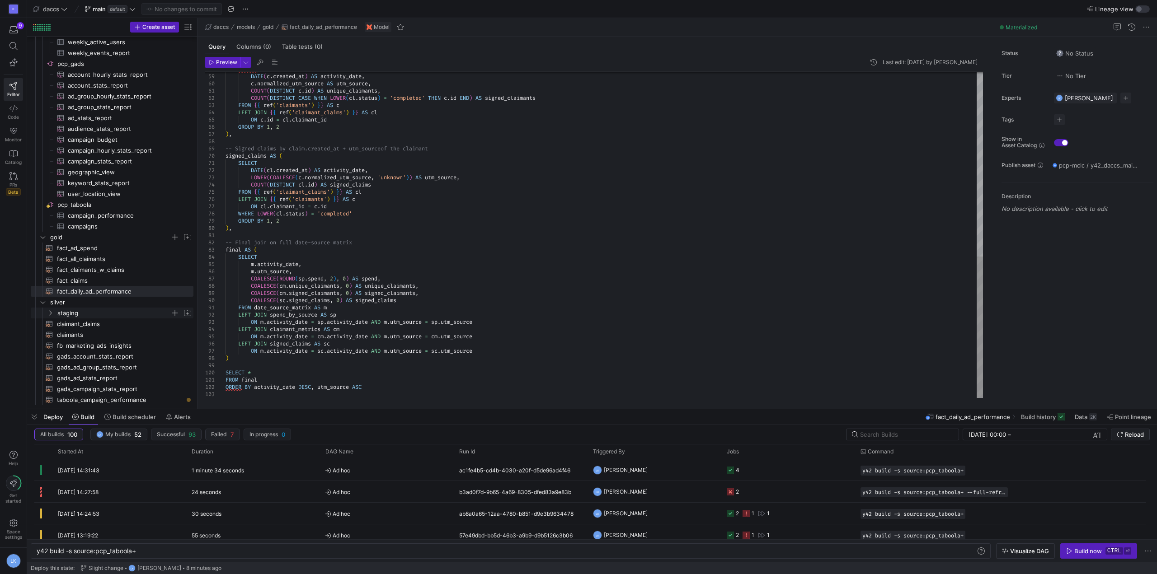
click at [268, 395] on div "SELECT DATE ( c . created_at ) AS activity_date , c . normalized_utm_source AS …" at bounding box center [603, 22] width 757 height 752
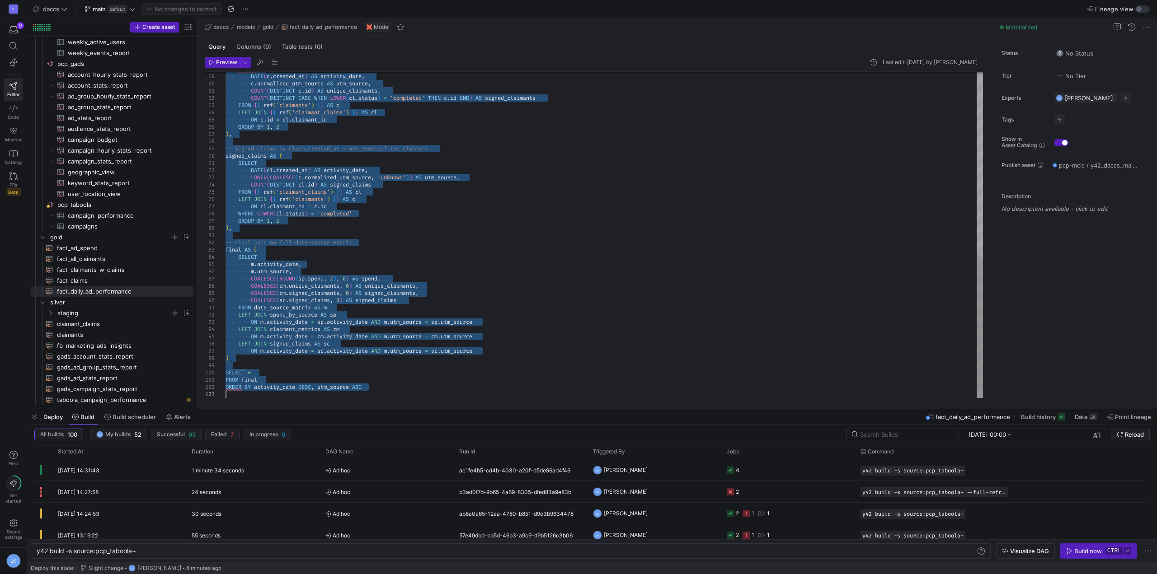
click at [445, 316] on div "SELECT DATE ( c . created_at ) AS activity_date , c . normalized_utm_source AS …" at bounding box center [603, 22] width 757 height 752
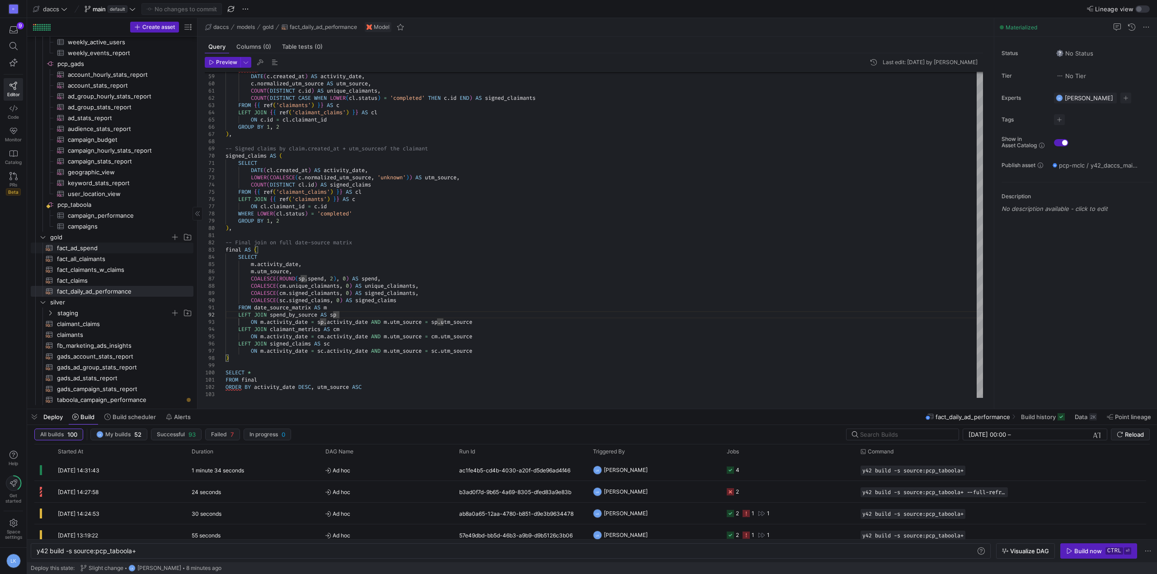
click at [89, 251] on span "fact_ad_spend​​​​​​​​​​" at bounding box center [120, 248] width 127 height 10
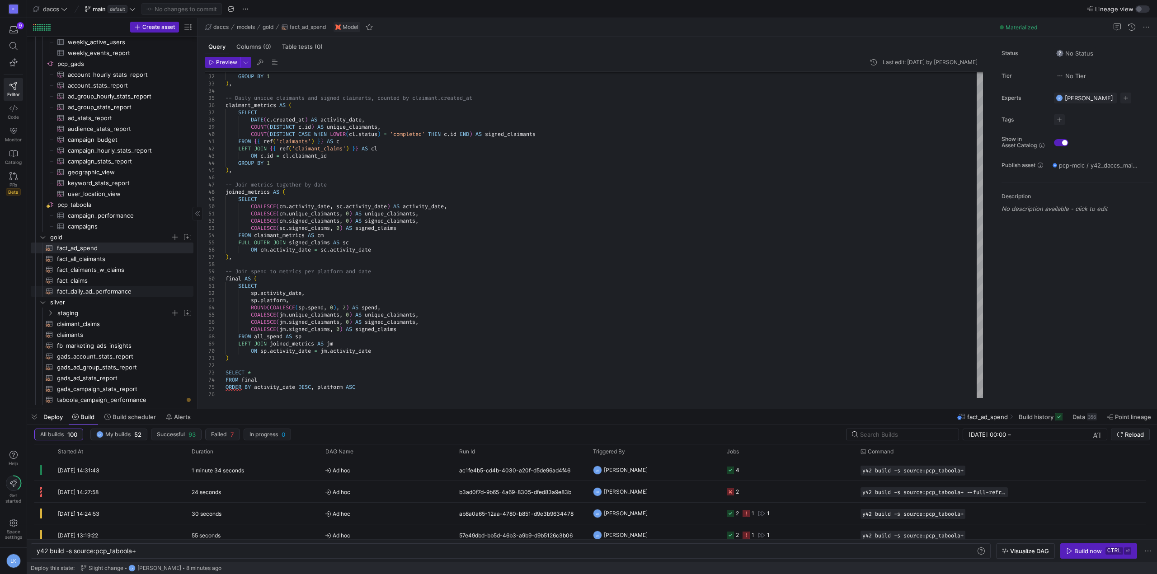
click at [118, 295] on span "fact_daily_ad_performance​​​​​​​​​​" at bounding box center [120, 291] width 127 height 10
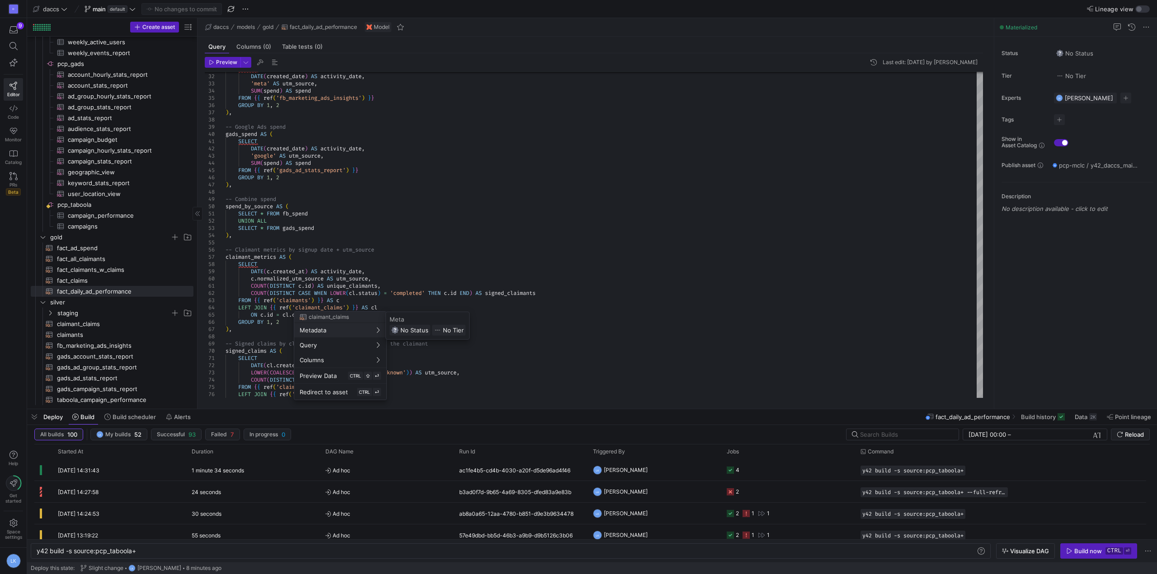
drag, startPoint x: 23, startPoint y: 361, endPoint x: 30, endPoint y: 361, distance: 7.3
click at [23, 361] on div at bounding box center [578, 287] width 1157 height 574
click at [95, 372] on link "gads_ad_group_stats_report​​​​​​​​​​" at bounding box center [112, 367] width 163 height 11
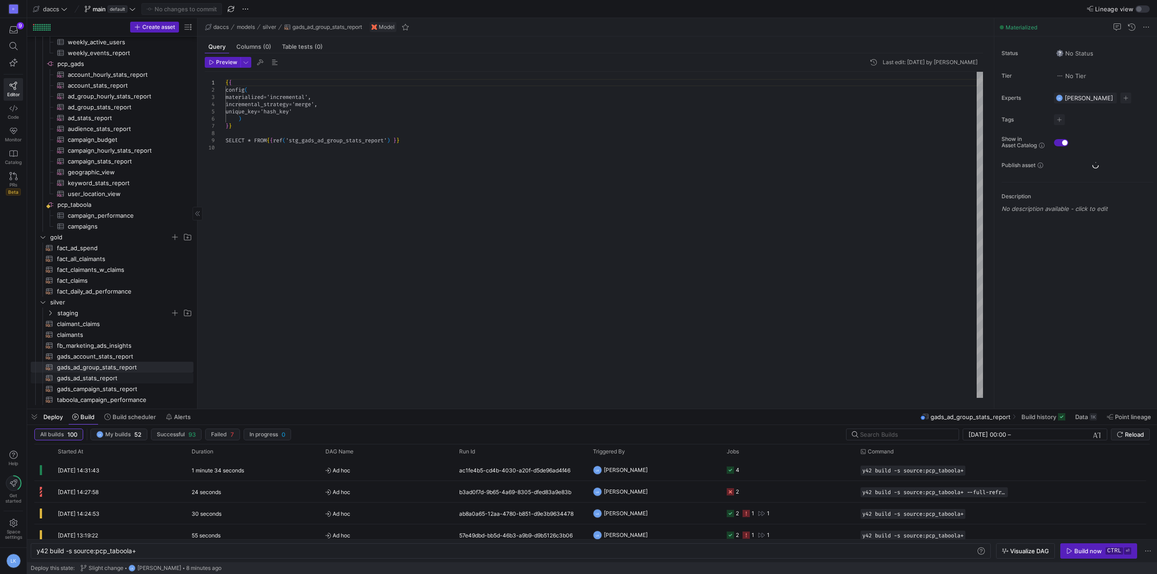
click at [100, 380] on span "gads_ad_stats_report​​​​​​​​​​" at bounding box center [120, 378] width 127 height 10
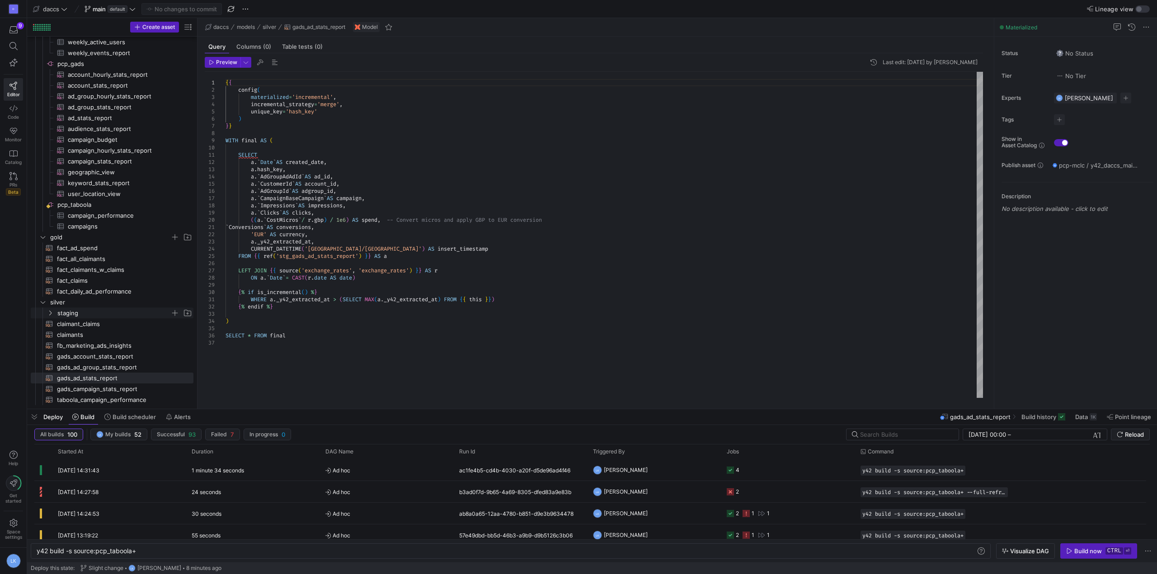
click at [55, 309] on span "staging" at bounding box center [119, 313] width 147 height 10
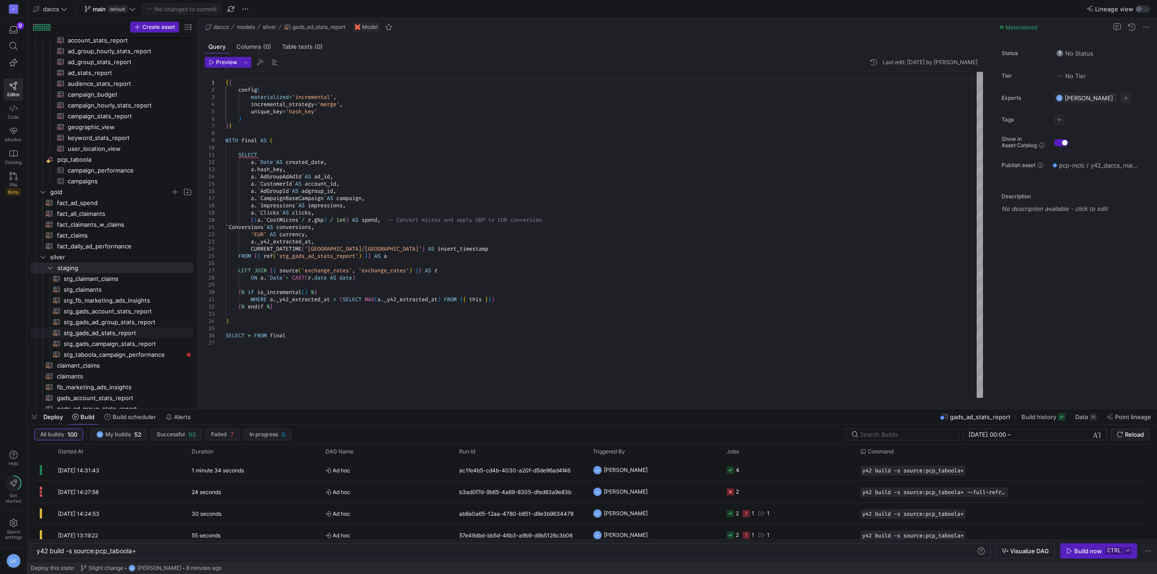
click at [147, 333] on span "stg_gads_ad_stats_report​​​​​​​​​​" at bounding box center [123, 333] width 119 height 10
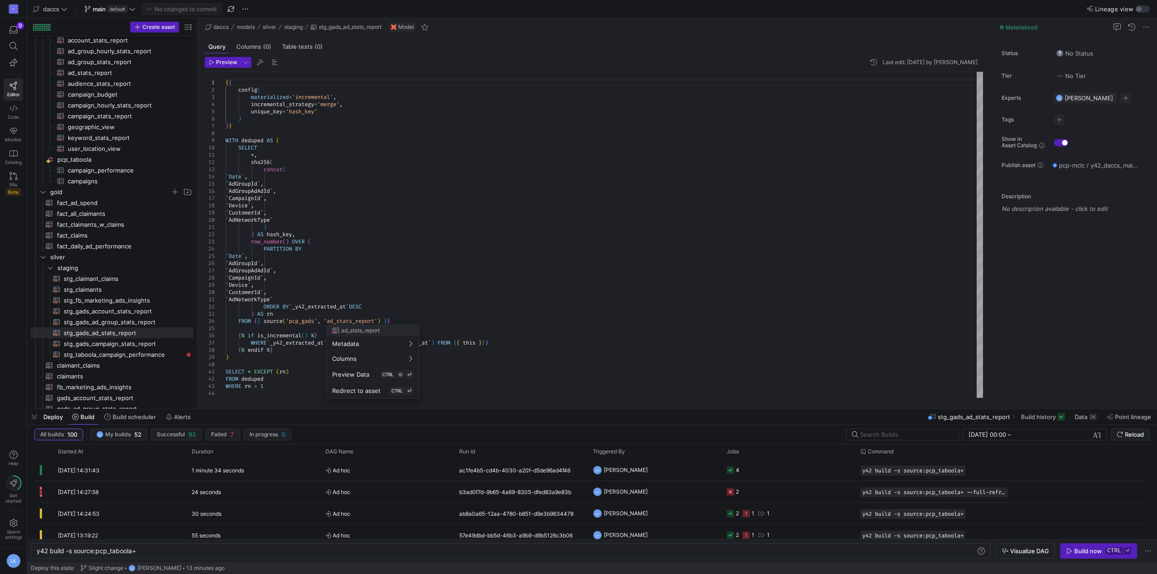
click at [443, 228] on div at bounding box center [578, 287] width 1157 height 574
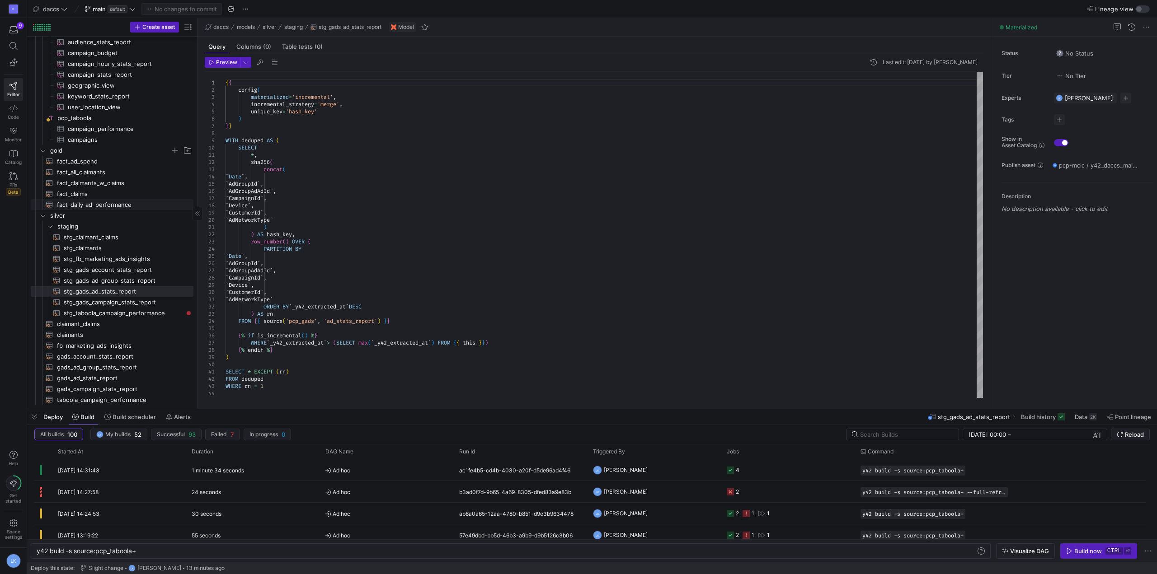
click at [102, 206] on span "fact_daily_ad_performance​​​​​​​​​​" at bounding box center [120, 205] width 127 height 10
type textarea "WITH date_spine AS ( SELECT GENERATE_DATE_ARRAY( DATE('[DATE]'), -- or dynamic …"
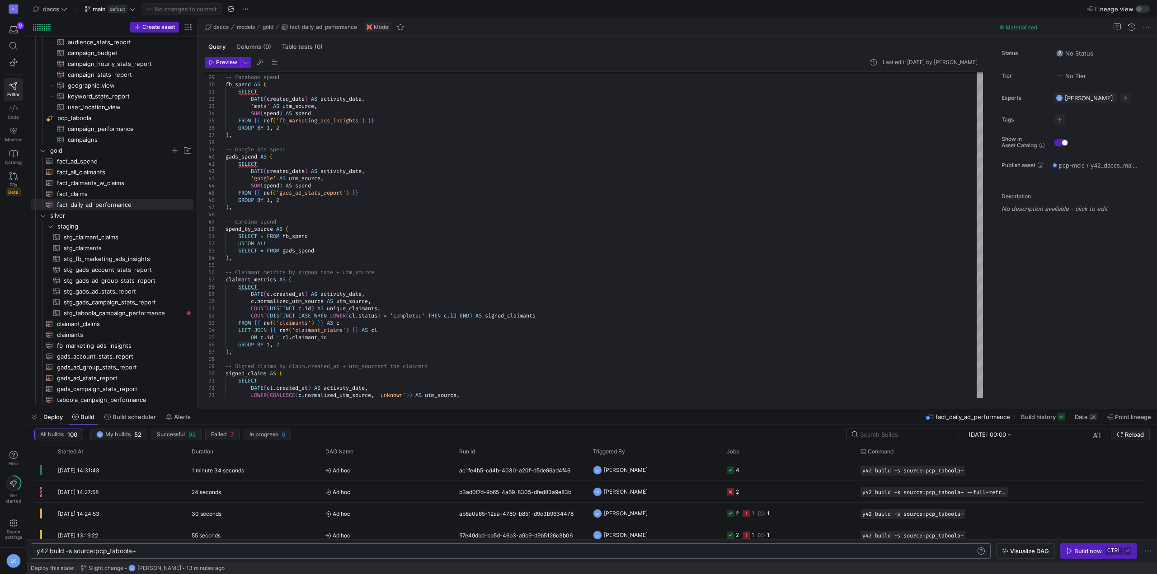
click at [189, 552] on div "y42 build -s source:pcp_taboola+" at bounding box center [506, 551] width 939 height 7
drag, startPoint x: 64, startPoint y: 550, endPoint x: 135, endPoint y: 553, distance: 70.5
click at [135, 553] on div "y42 build -s source:pcp_taboola+" at bounding box center [506, 551] width 939 height 7
click at [160, 554] on div "y42 build -s source:pcp_taboola+" at bounding box center [506, 551] width 939 height 7
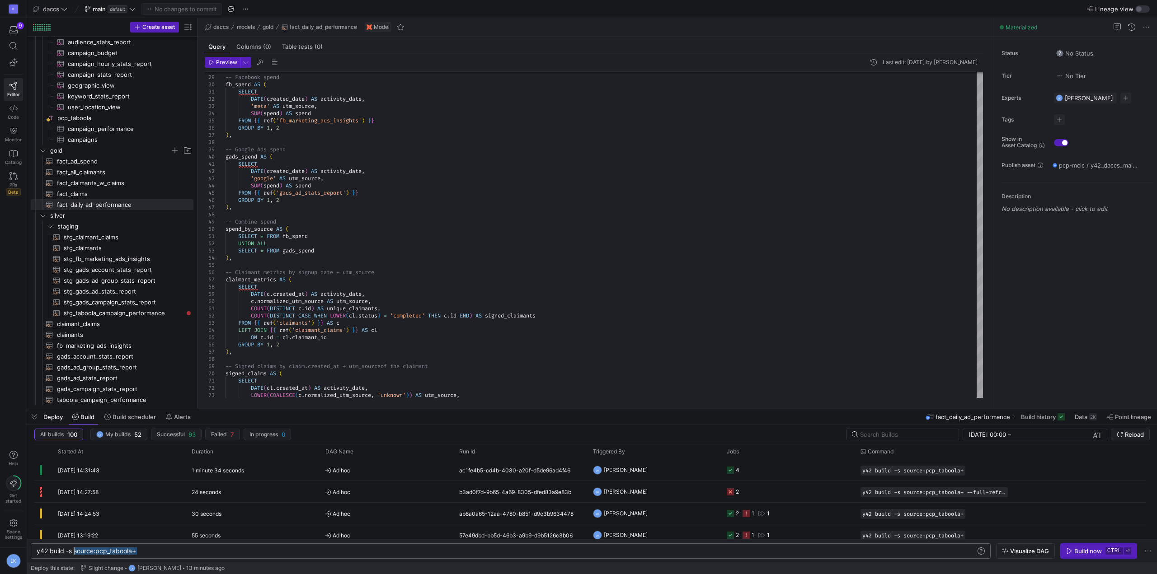
drag, startPoint x: 160, startPoint y: 554, endPoint x: 74, endPoint y: 550, distance: 86.4
click at [74, 550] on div "y42 build -s source:pcp_taboola+" at bounding box center [506, 551] width 939 height 7
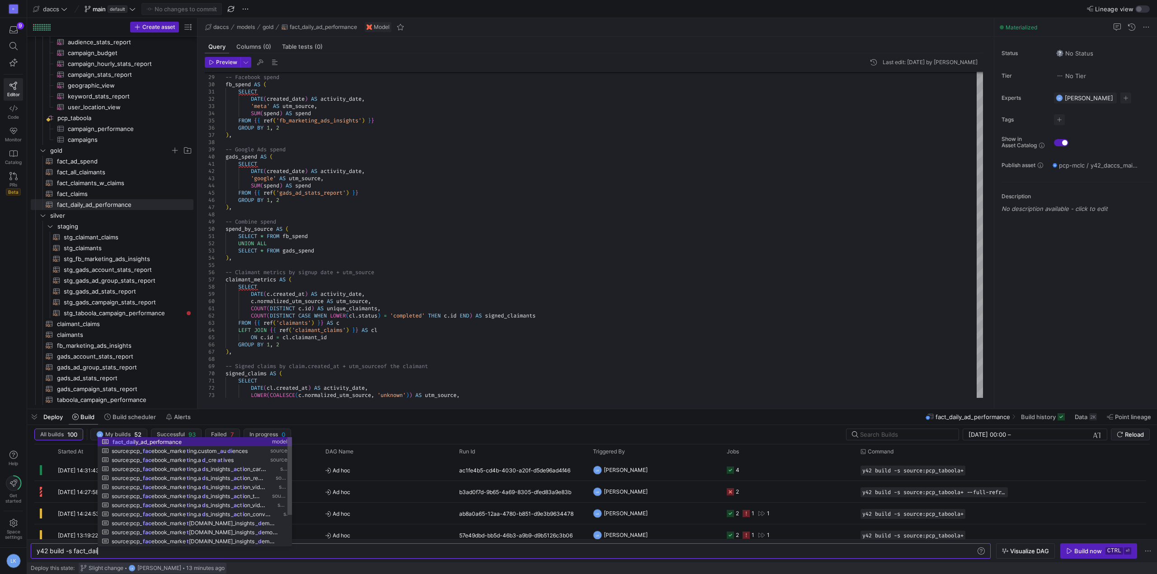
scroll to position [0, 60]
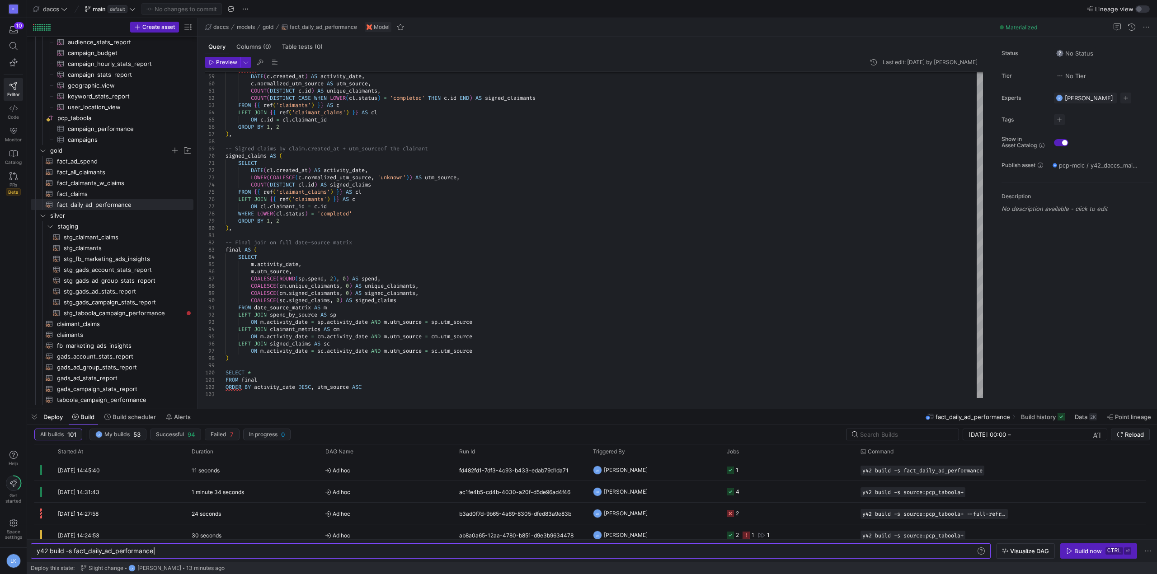
type textarea "y42 build -s fact_daily_ad_performance"
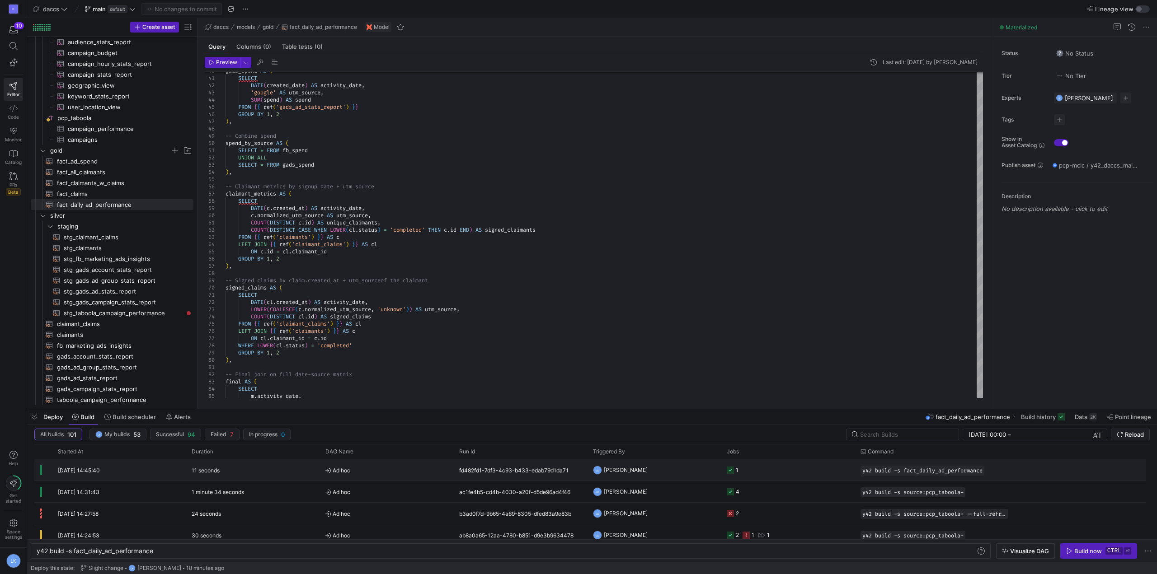
click at [290, 472] on div "11 seconds" at bounding box center [253, 469] width 134 height 21
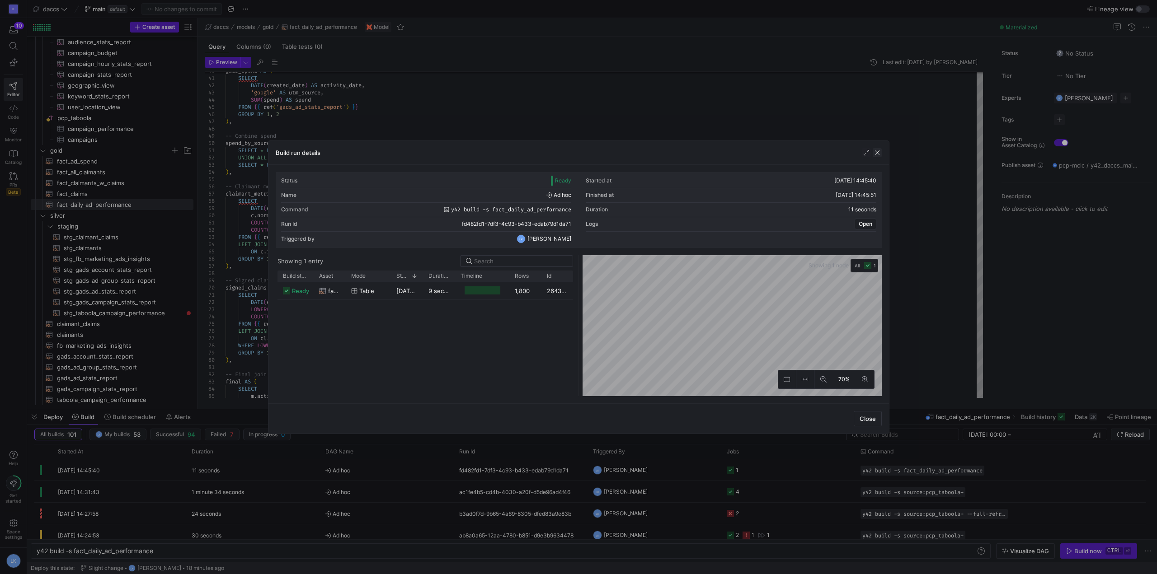
click at [876, 150] on span "button" at bounding box center [876, 152] width 9 height 9
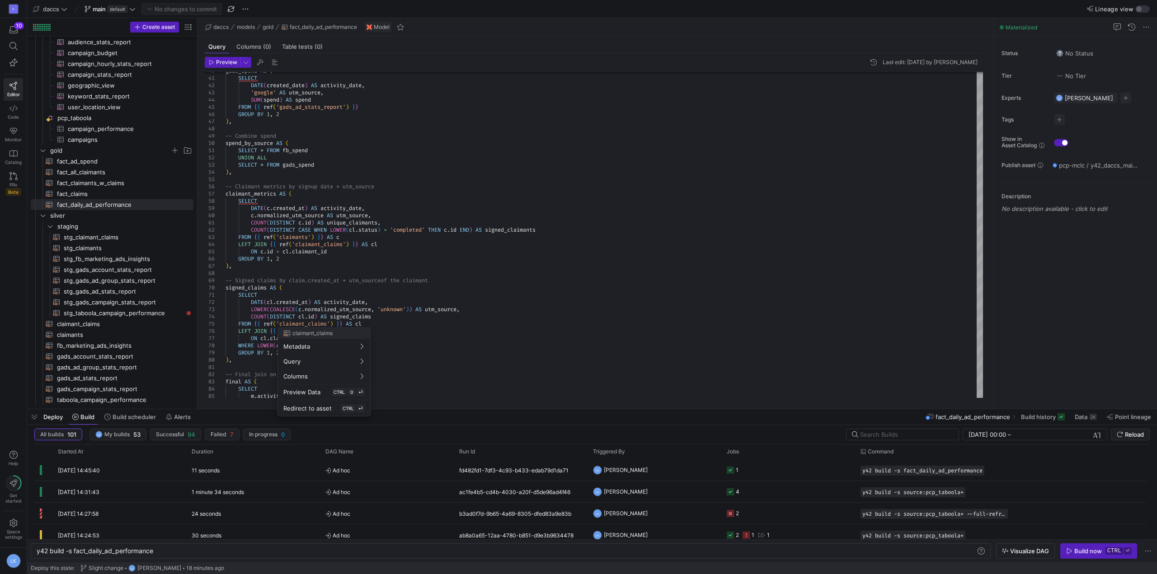
click at [311, 225] on div at bounding box center [578, 287] width 1157 height 574
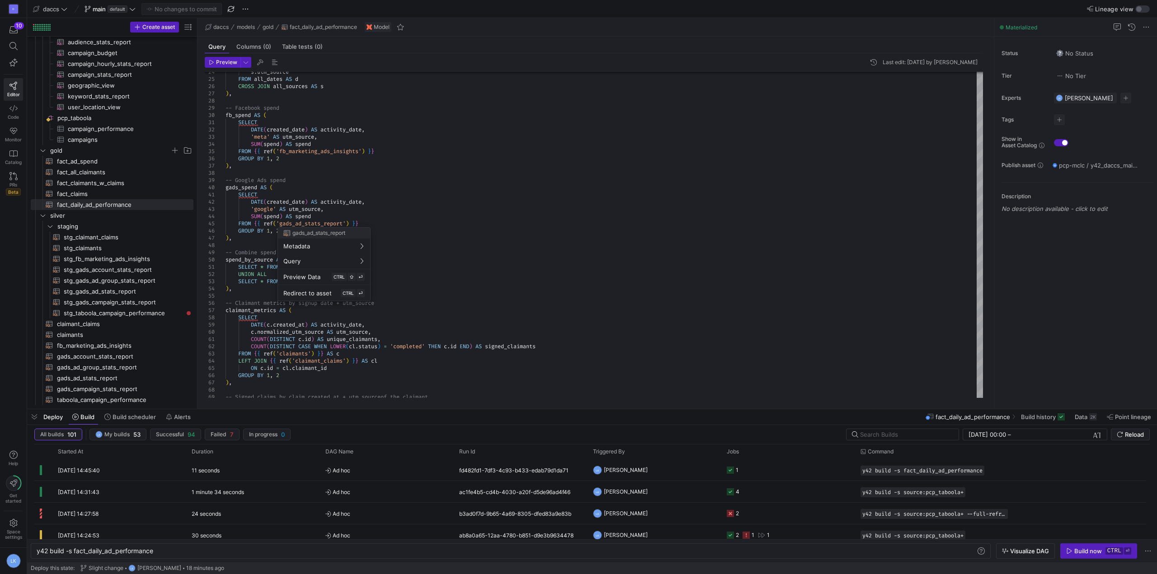
click at [223, 250] on div at bounding box center [578, 287] width 1157 height 574
drag, startPoint x: 291, startPoint y: 233, endPoint x: 209, endPoint y: 194, distance: 90.7
click at [225, 194] on div "SELECT DATE ( c . created_at ) AS activity_date , c . normalized_utm_source AS …" at bounding box center [603, 271] width 757 height 752
click at [415, 353] on div "SELECT DATE ( c . created_at ) AS activity_date , c . normalized_utm_source AS …" at bounding box center [603, 271] width 757 height 752
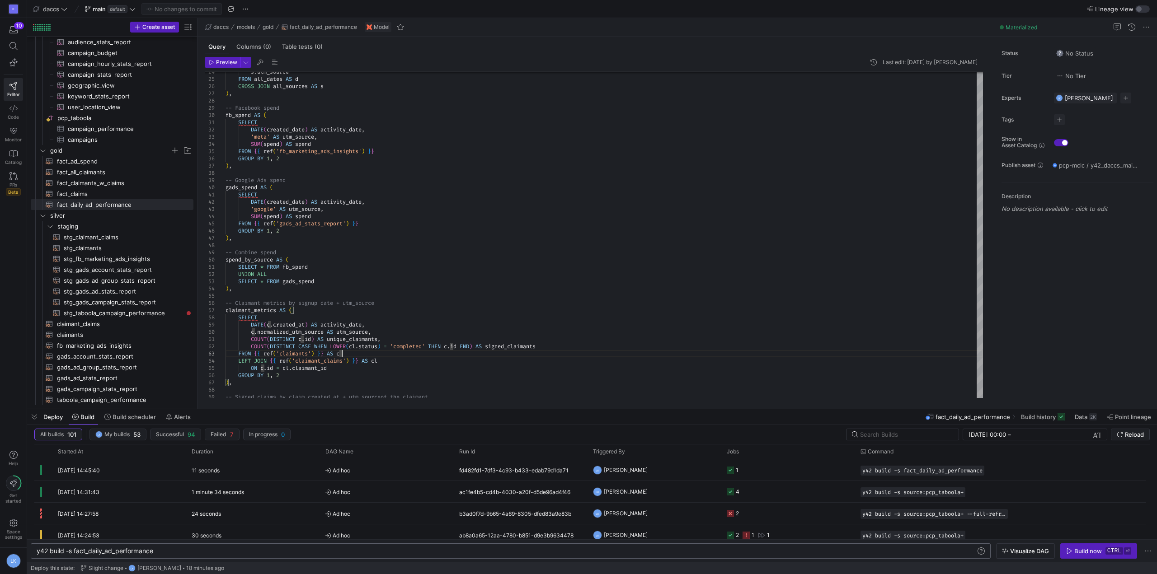
click at [167, 553] on div "y42 build -s fact_daily_ad_performance" at bounding box center [506, 551] width 939 height 7
drag, startPoint x: 173, startPoint y: 553, endPoint x: 72, endPoint y: 555, distance: 101.2
click at [72, 555] on div "y42 build -s fact_daily_ad_performance" at bounding box center [506, 551] width 939 height 7
click at [15, 412] on div "D 10 Editor Code Monitor Catalog PRs Beta Help Get started Space settings LK" at bounding box center [13, 287] width 27 height 574
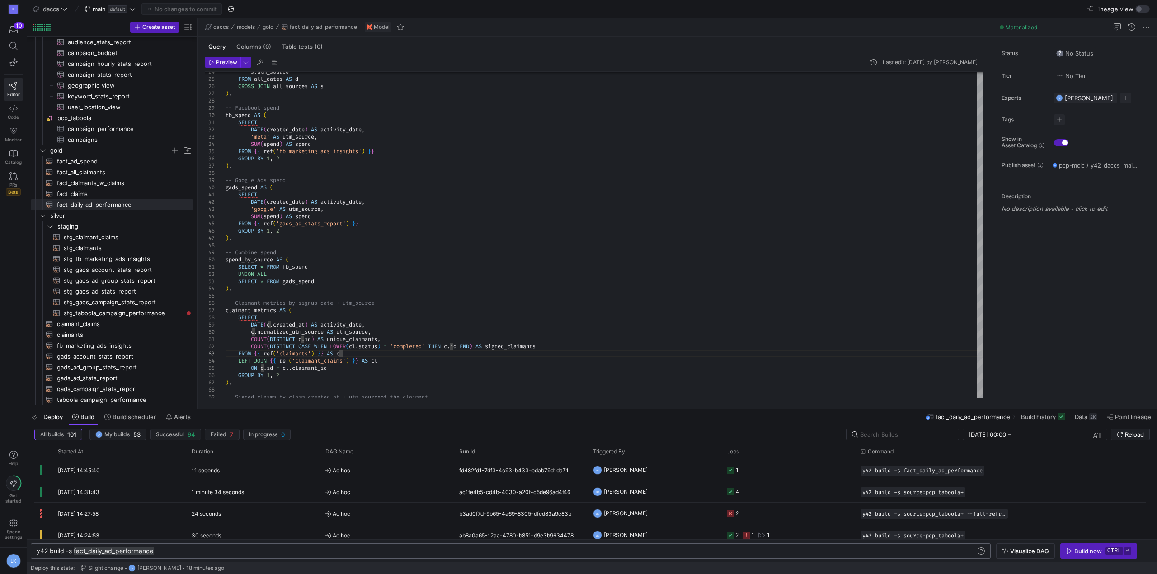
click at [167, 546] on div "y42 build -s fact_daily_ad_performance y42 build -s fact_daily_ad_performance" at bounding box center [511, 551] width 960 height 15
click at [574, 387] on div "SELECT DATE ( c . created_at ) AS activity_date , c . normalized_utm_source AS …" at bounding box center [603, 271] width 757 height 752
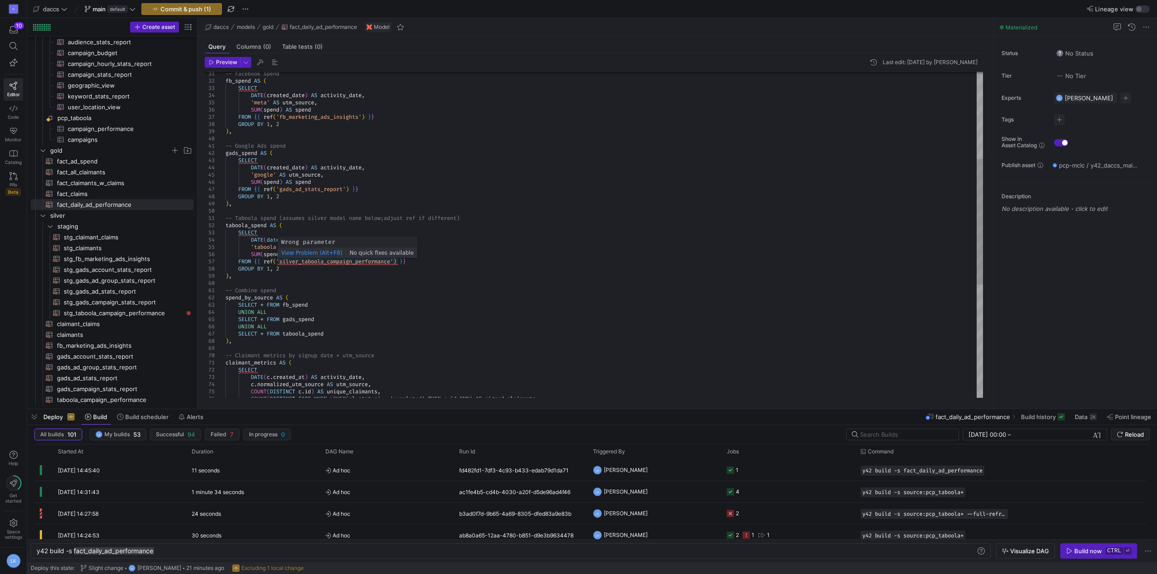
click at [304, 263] on div "claimant_metrics AS ( SELECT DATE ( c . created_at ) AS activity_date , c . nor…" at bounding box center [603, 269] width 757 height 846
type textarea "-- Combine spend spend_by_source AS ( SELECT * FROM fb_spend UNION ALL SELECT *…"
click at [357, 317] on div "claimant_metrics AS ( SELECT DATE ( c . created_at ) AS activity_date , c . nor…" at bounding box center [603, 269] width 757 height 846
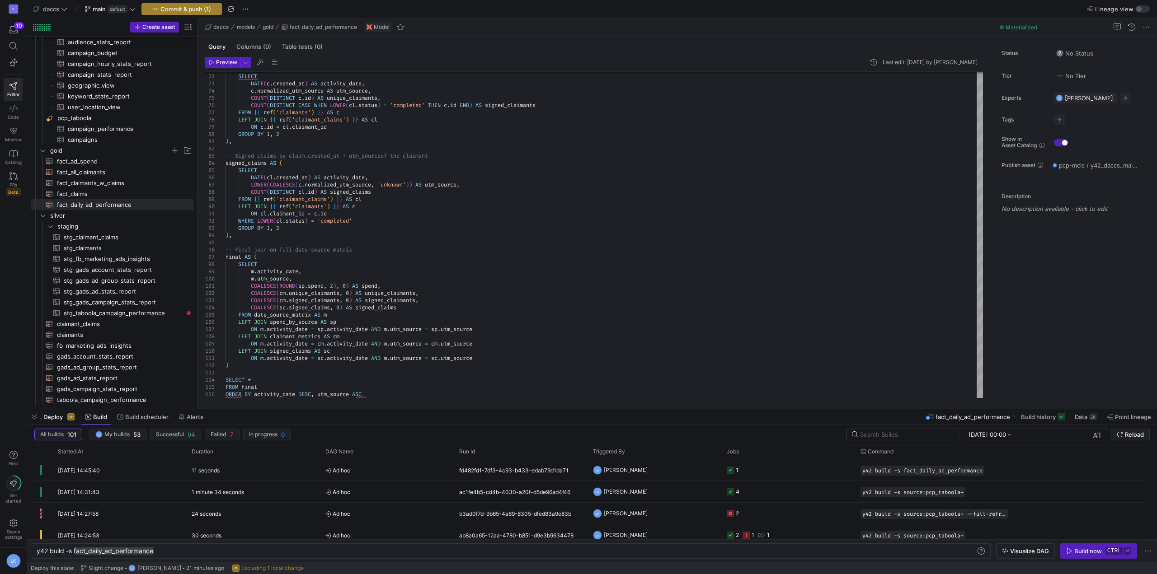
click at [175, 4] on span "button" at bounding box center [182, 9] width 80 height 11
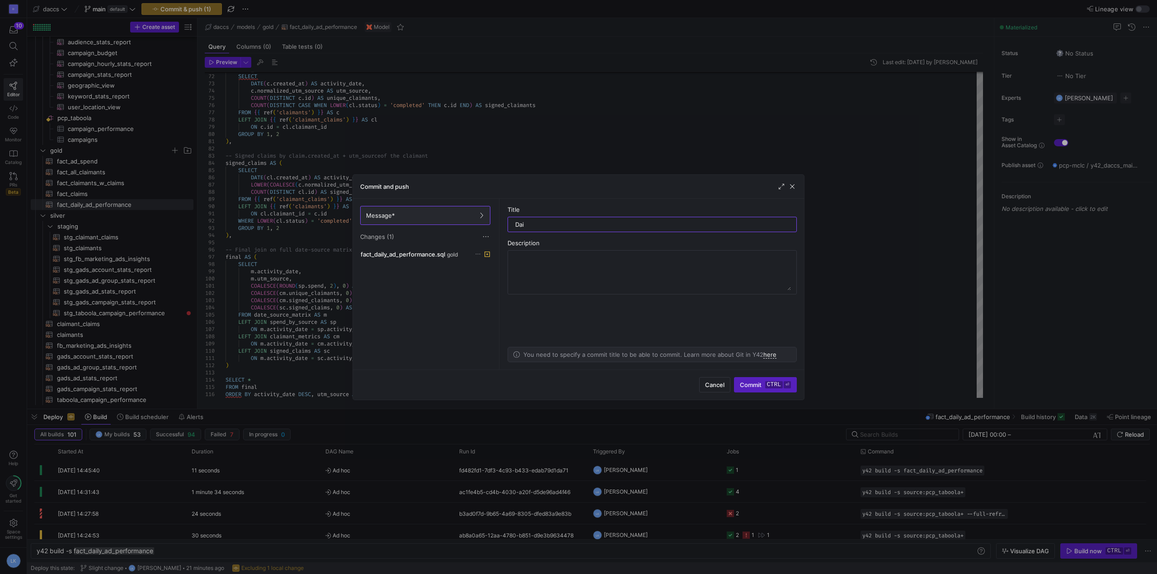
type input "Dail"
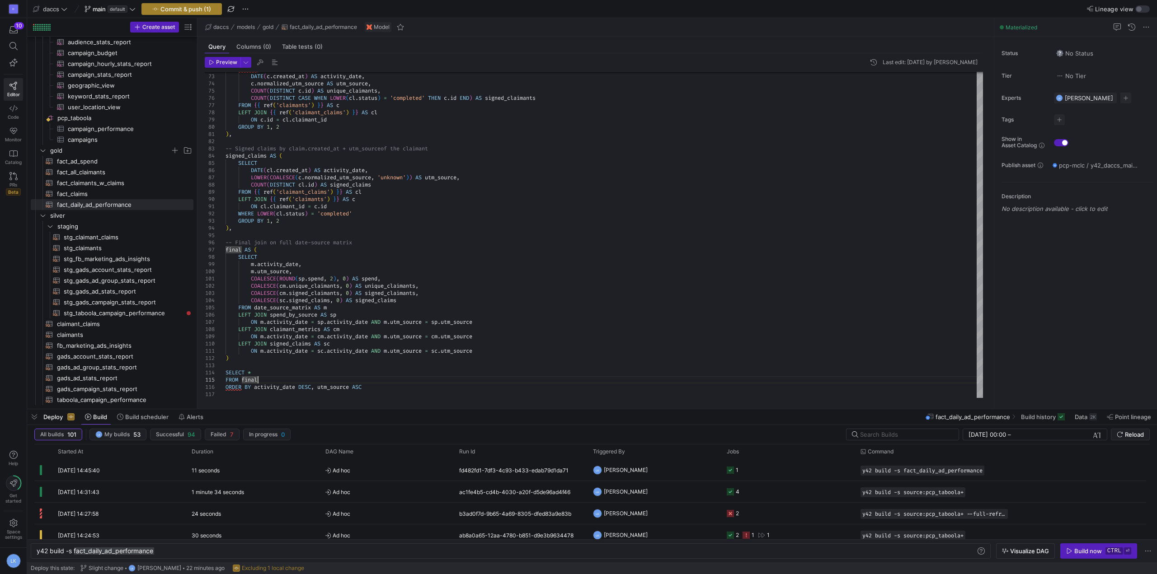
type textarea "ON m.activity_date = sc.activity_date AND m.utm_source = sc.utm_source ) SELECT…"
click at [185, 8] on span "Commit & push (1)" at bounding box center [185, 8] width 51 height 7
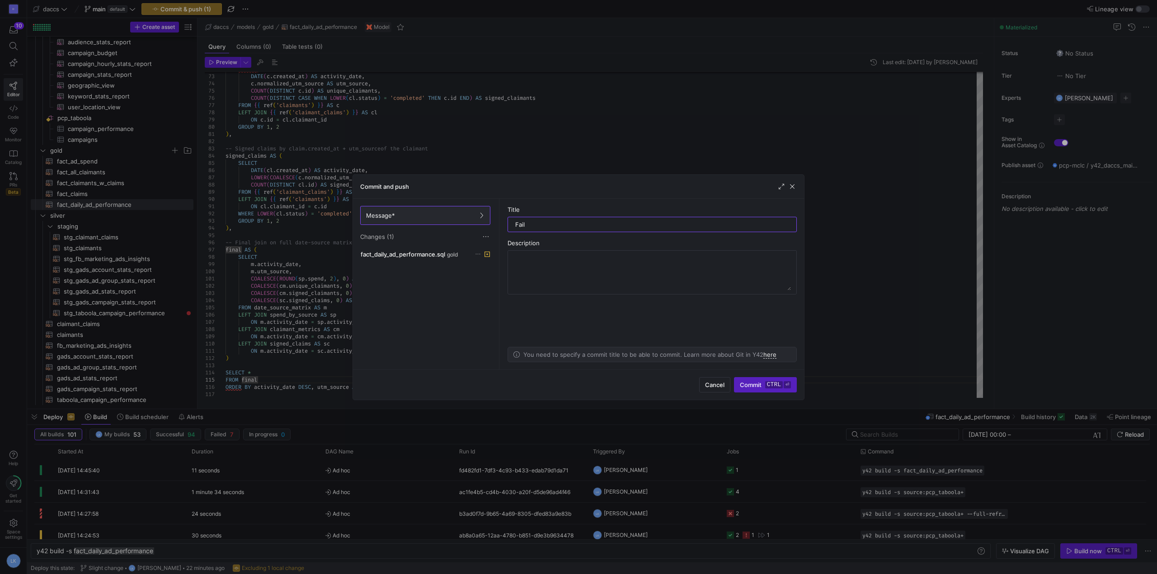
type input "Fai"
type input "Daily ad performance with [PERSON_NAME]"
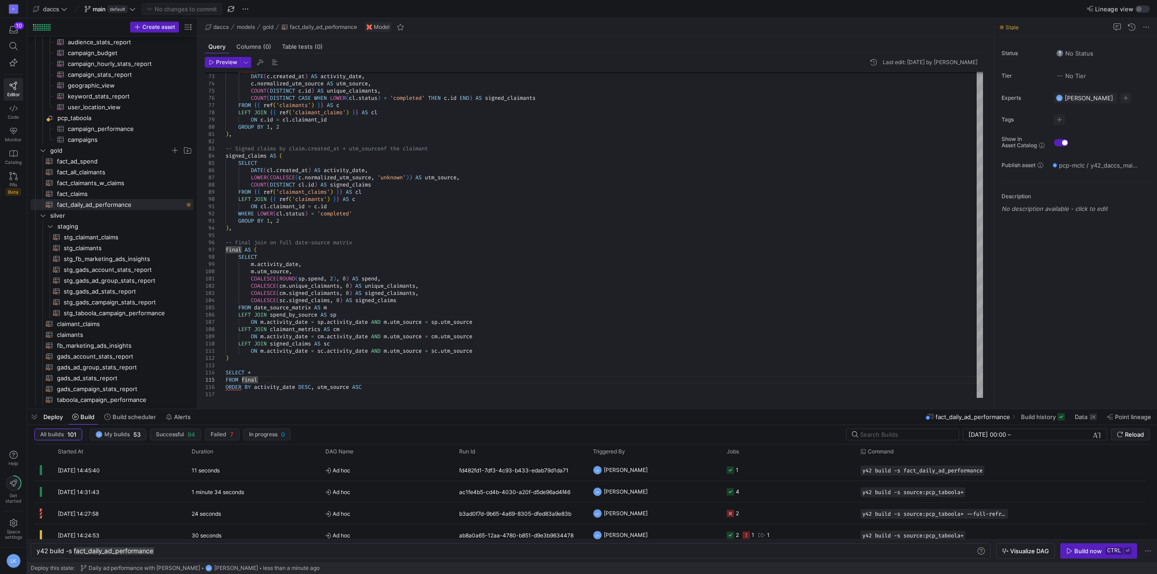
click at [639, 33] on div "daccs models gold fact_daily_ad_performance Model" at bounding box center [595, 27] width 796 height 19
click at [208, 556] on div "y42 build -s fact_daily_ad_performance y42 build -s fact_daily_ad_performance" at bounding box center [511, 551] width 960 height 15
click at [170, 551] on div "y42 build -s fact_daily_ad_performance" at bounding box center [506, 551] width 939 height 7
click at [75, 552] on div "y42 build -s fact_daily_ad_performance" at bounding box center [506, 551] width 939 height 7
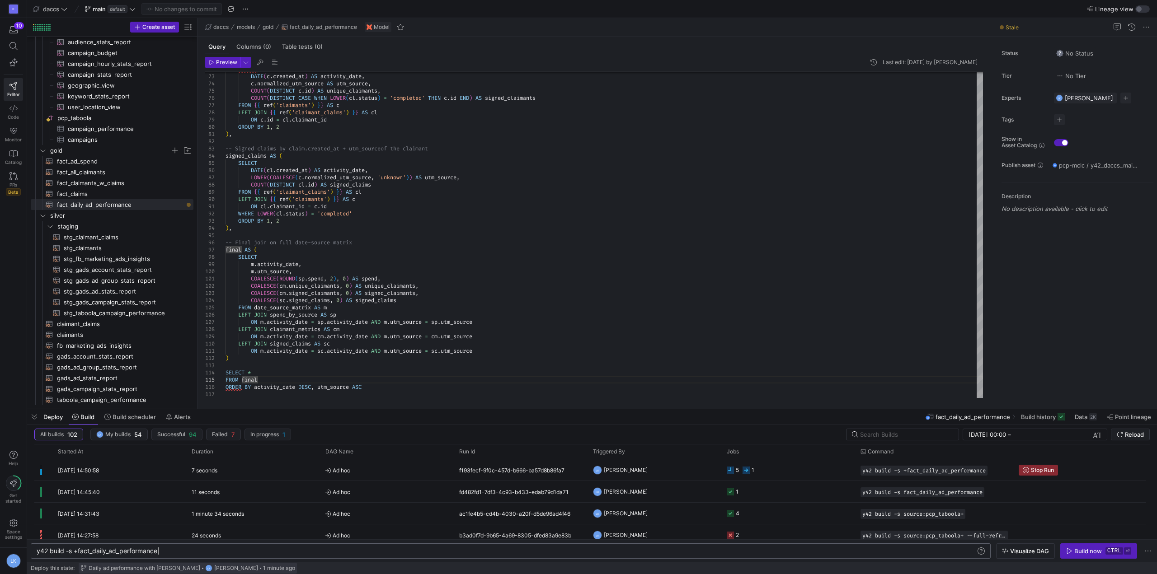
type textarea "y42 build -s +fact_daily_ad_performance"
click at [375, 474] on span "Ad hoc" at bounding box center [386, 470] width 123 height 21
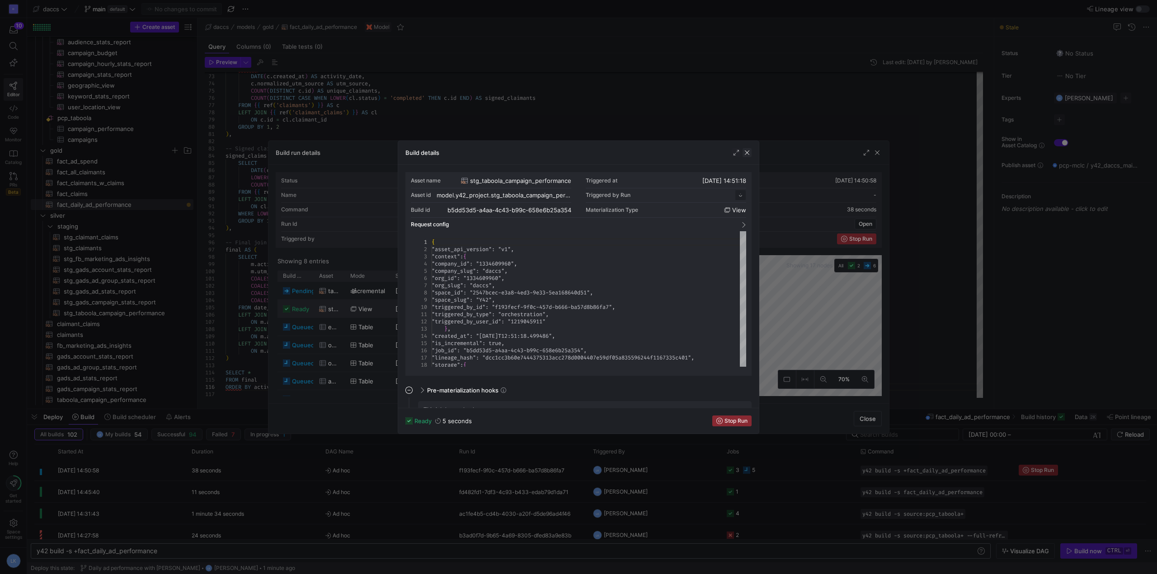
click at [748, 155] on span "button" at bounding box center [746, 152] width 9 height 9
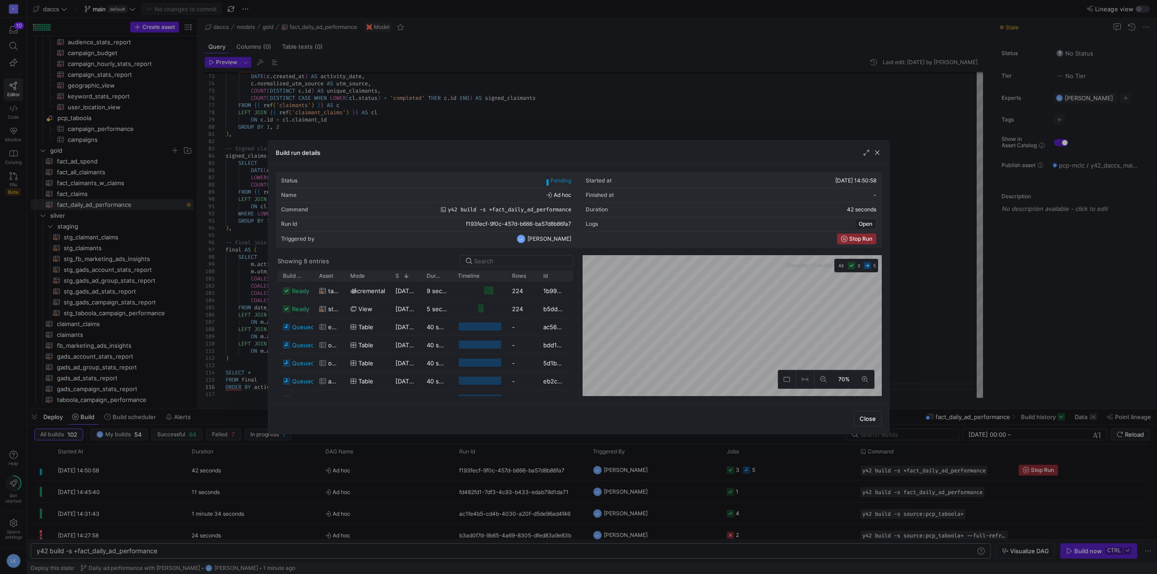
click at [789, 272] on y42-orchestration-diagram "Showing 17 nodes All 3 5 70%" at bounding box center [731, 325] width 299 height 141
click at [978, 220] on div "Build run details Status Pending Started at [DATE] 14:50:58 Name Ad hoc Finishe…" at bounding box center [578, 287] width 1157 height 574
click at [879, 156] on span "button" at bounding box center [876, 152] width 9 height 9
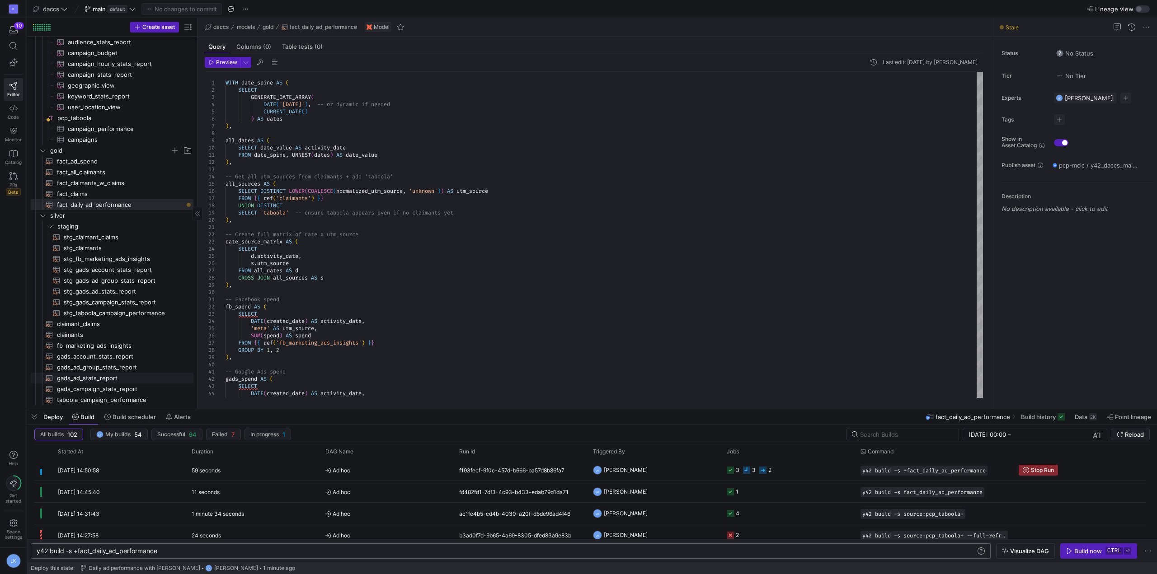
click at [124, 378] on span "gads_ad_stats_report​​​​​​​​​​" at bounding box center [120, 378] width 127 height 10
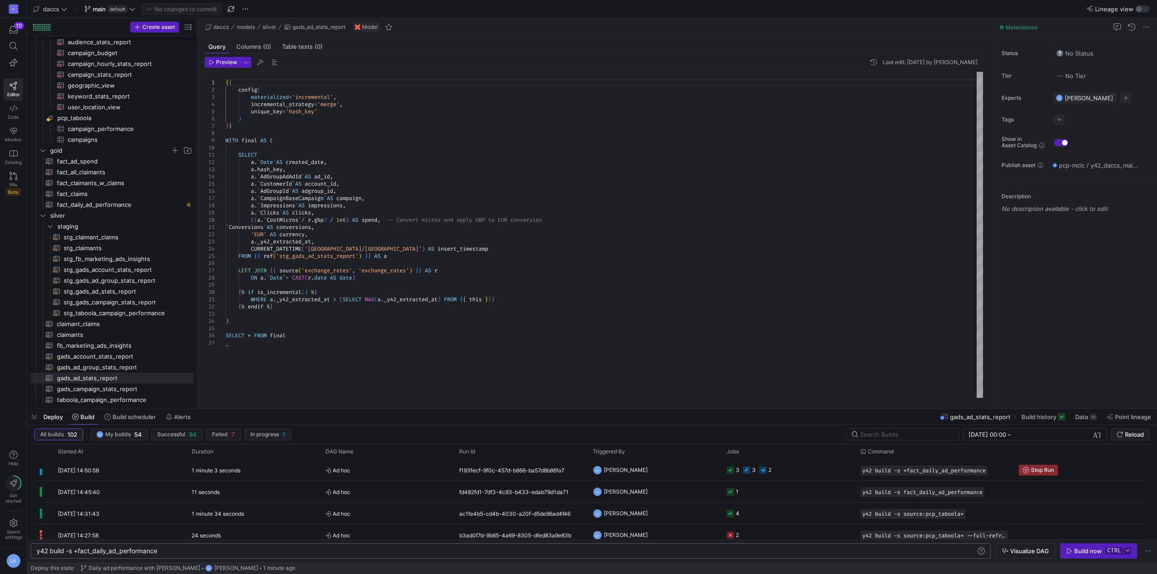
click at [305, 342] on div "{ { config ( materialized = 'incremental' , incremental_strategy = 'merge' , un…" at bounding box center [603, 235] width 757 height 326
click at [122, 290] on span "stg_gads_ad_stats_report​​​​​​​​​​" at bounding box center [123, 291] width 119 height 10
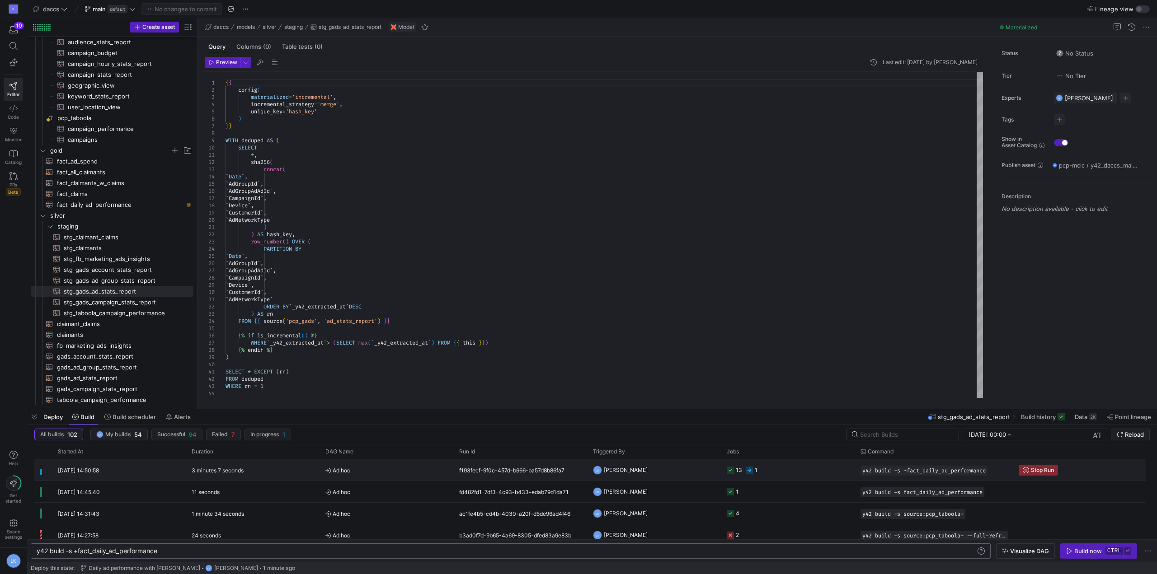
click at [430, 469] on span "Ad hoc" at bounding box center [386, 470] width 123 height 21
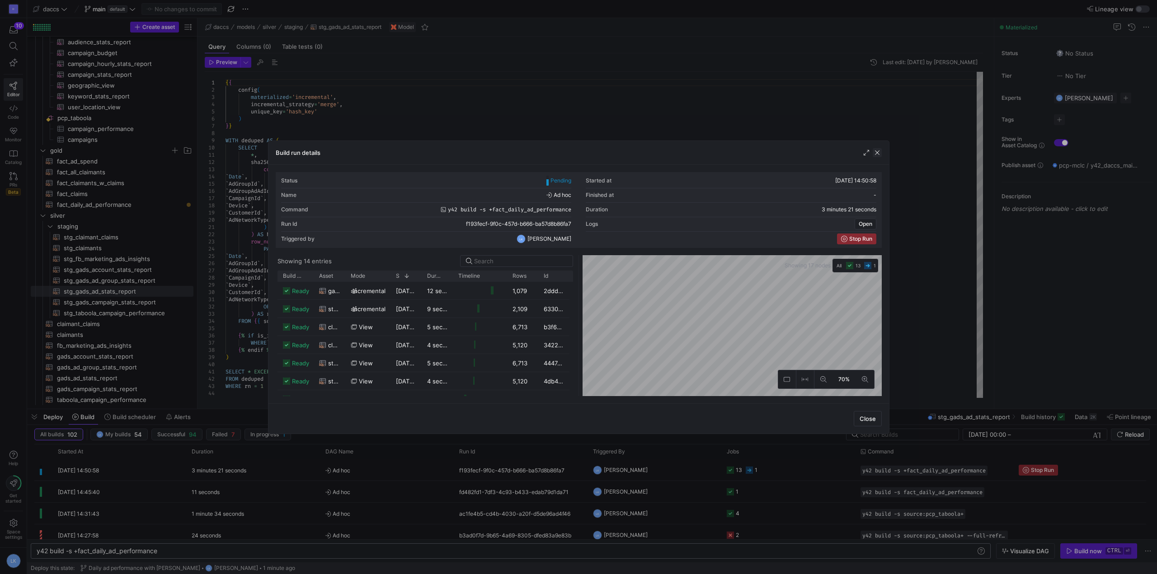
click at [876, 152] on span "button" at bounding box center [876, 152] width 9 height 9
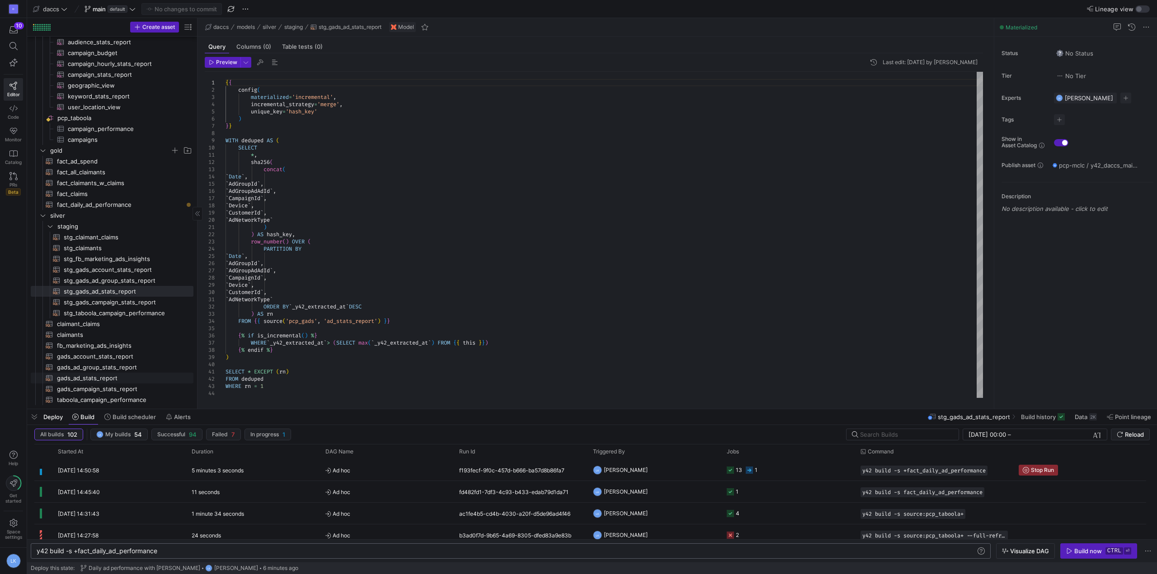
click at [104, 377] on span "gads_ad_stats_report​​​​​​​​​​" at bounding box center [120, 378] width 127 height 10
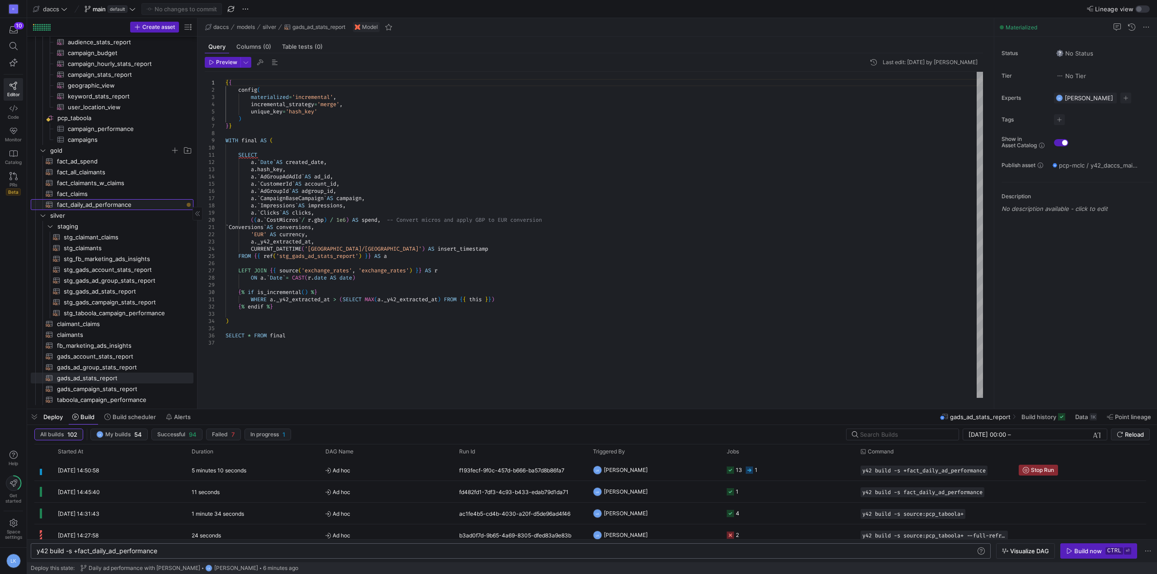
click at [102, 206] on span "fact_daily_ad_performance​​​​​​​​​​" at bounding box center [120, 205] width 127 height 10
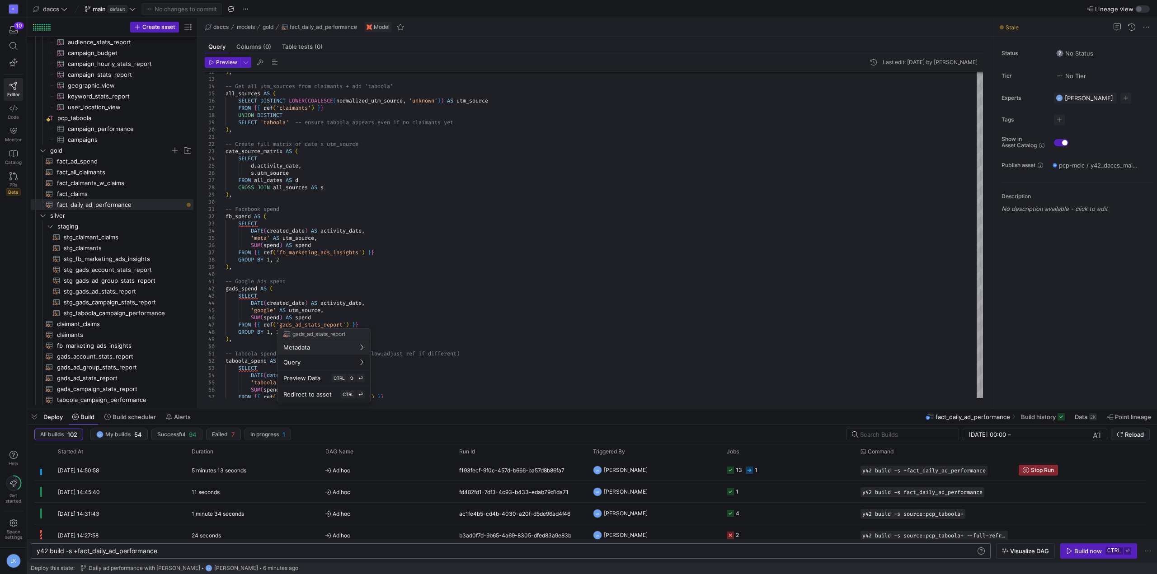
click at [95, 376] on div at bounding box center [578, 287] width 1157 height 574
click at [118, 376] on span "gads_ad_stats_report​​​​​​​​​​" at bounding box center [120, 378] width 127 height 10
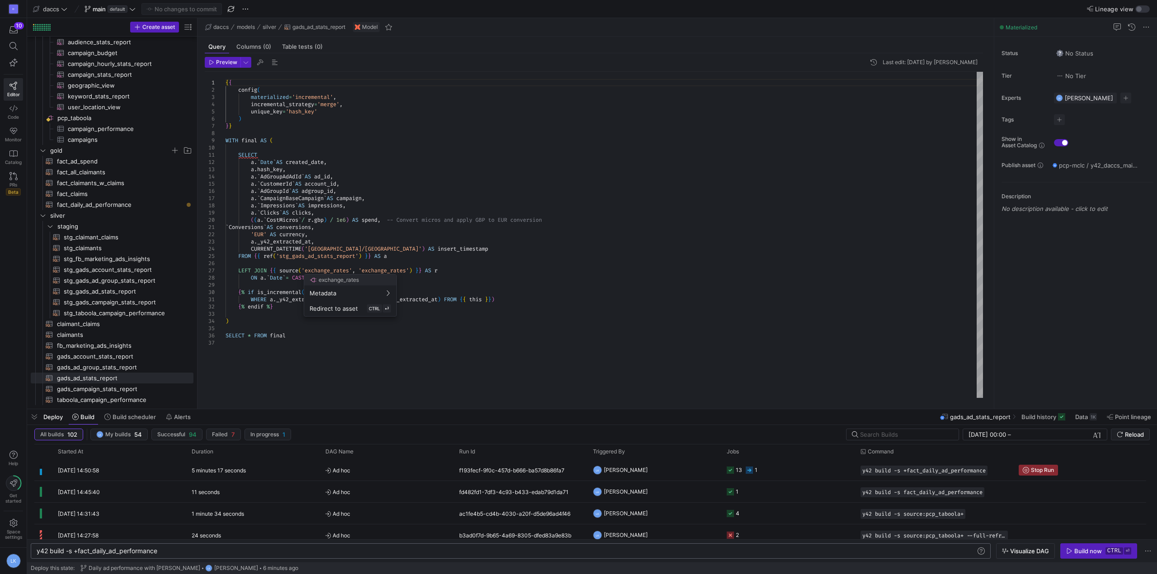
click at [315, 357] on div at bounding box center [578, 287] width 1157 height 574
click at [456, 29] on div "daccs models silver gads_ad_stats_report Model" at bounding box center [595, 27] width 796 height 19
click at [386, 471] on span "Ad hoc" at bounding box center [386, 470] width 123 height 21
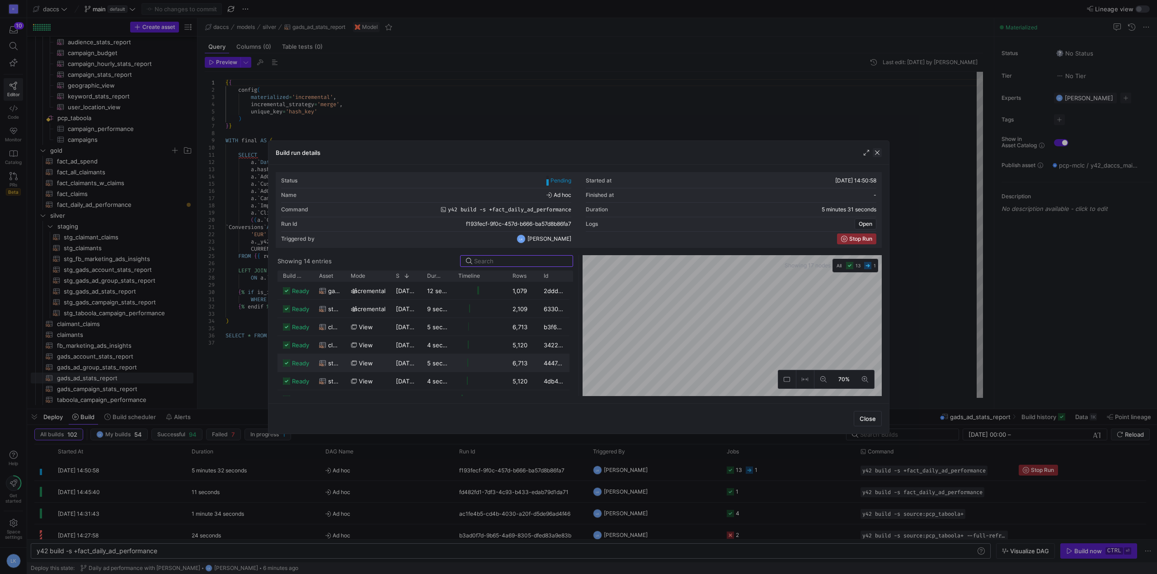
scroll to position [24, 0]
click at [874, 149] on span "button" at bounding box center [876, 152] width 9 height 9
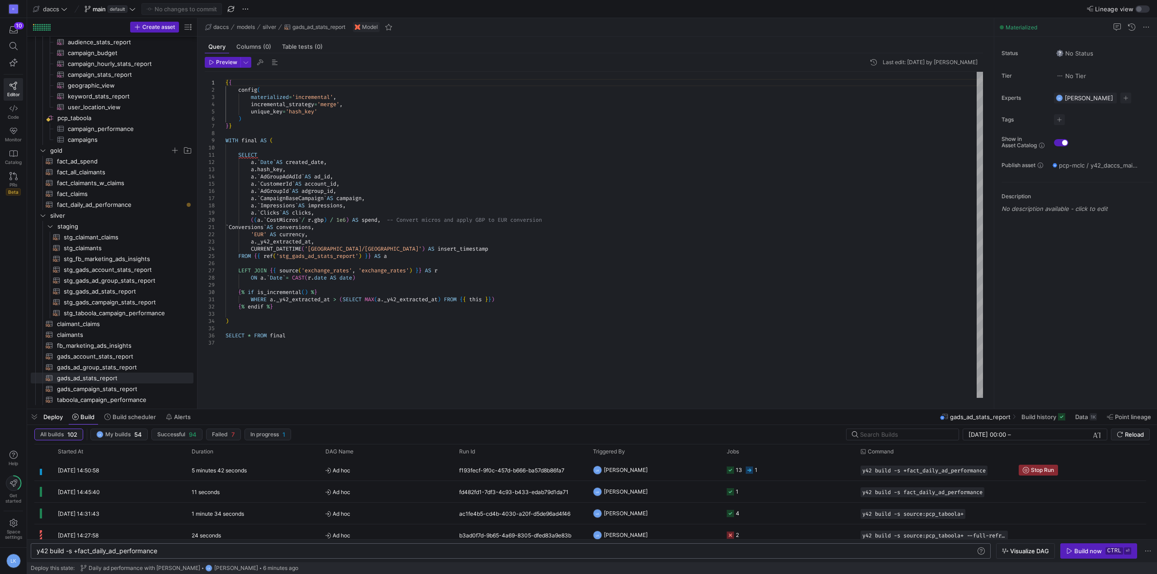
click at [251, 366] on div "{ { config ( materialized = 'incremental' , incremental_strategy = 'merge' , un…" at bounding box center [603, 235] width 757 height 326
click at [517, 4] on y42-top-nav "daccs main default No changes to commit Lineage view" at bounding box center [591, 9] width 1129 height 18
click at [355, 368] on div "{ { config ( materialized = 'incremental' , incremental_strategy = 'merge' , un…" at bounding box center [603, 235] width 757 height 326
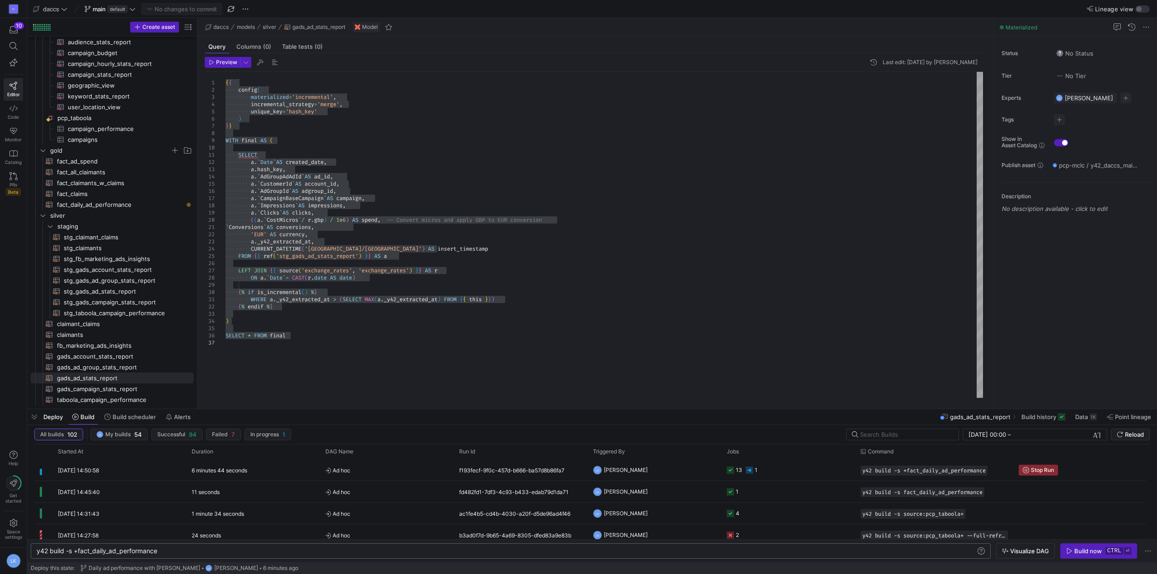
click at [760, 0] on y42-top-nav "daccs main default No changes to commit Lineage view" at bounding box center [591, 9] width 1129 height 18
click at [346, 360] on div "{ { config ( materialized = 'incremental' , incremental_strategy = 'merge' , un…" at bounding box center [603, 235] width 757 height 326
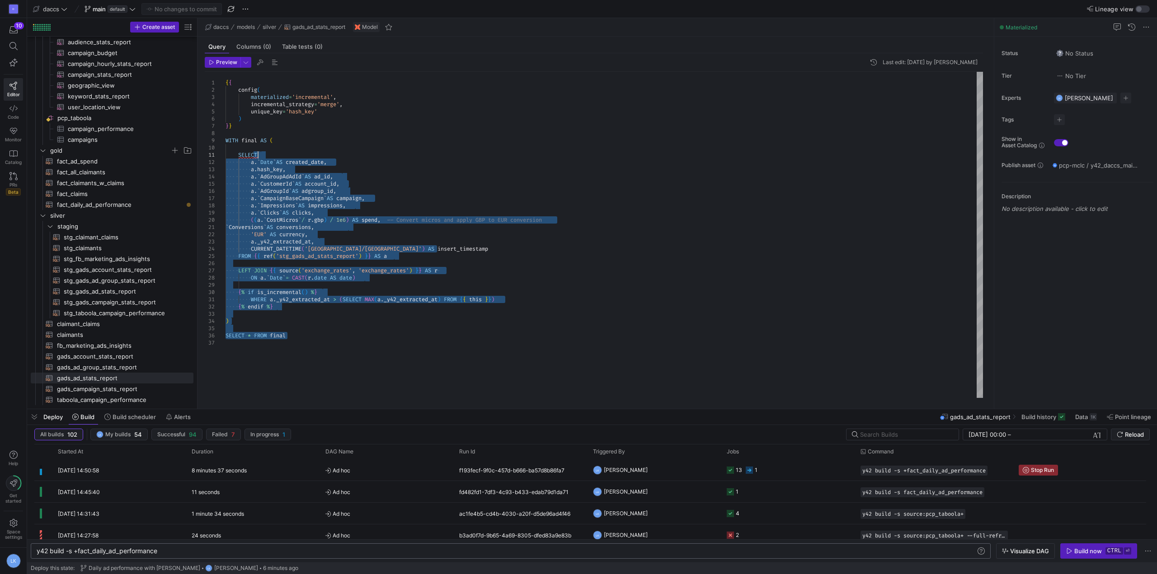
type textarea "{{ config( materialized='incremental', incremental_strategy='merge', unique_key…"
drag, startPoint x: 305, startPoint y: 338, endPoint x: 244, endPoint y: 70, distance: 274.7
click at [225, 78] on div "{ { config ( materialized = 'incremental' , incremental_strategy = 'merge' , un…" at bounding box center [603, 235] width 757 height 326
click at [258, 65] on span "button" at bounding box center [260, 62] width 11 height 11
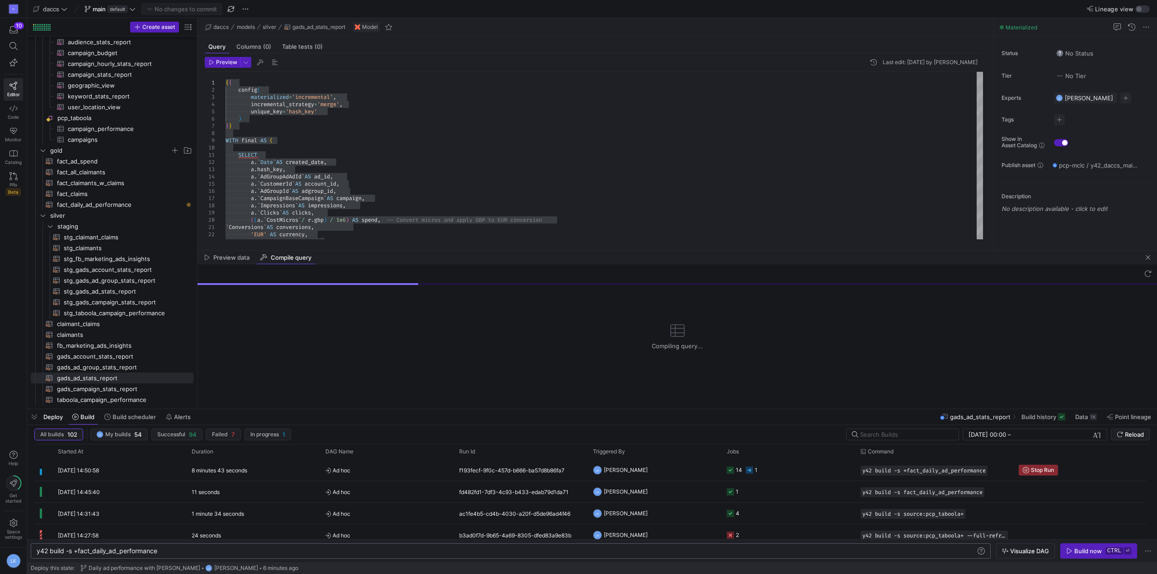
drag, startPoint x: 506, startPoint y: 252, endPoint x: 506, endPoint y: 258, distance: 6.3
click at [506, 258] on div "Preview data Compile query" at bounding box center [676, 258] width 959 height 14
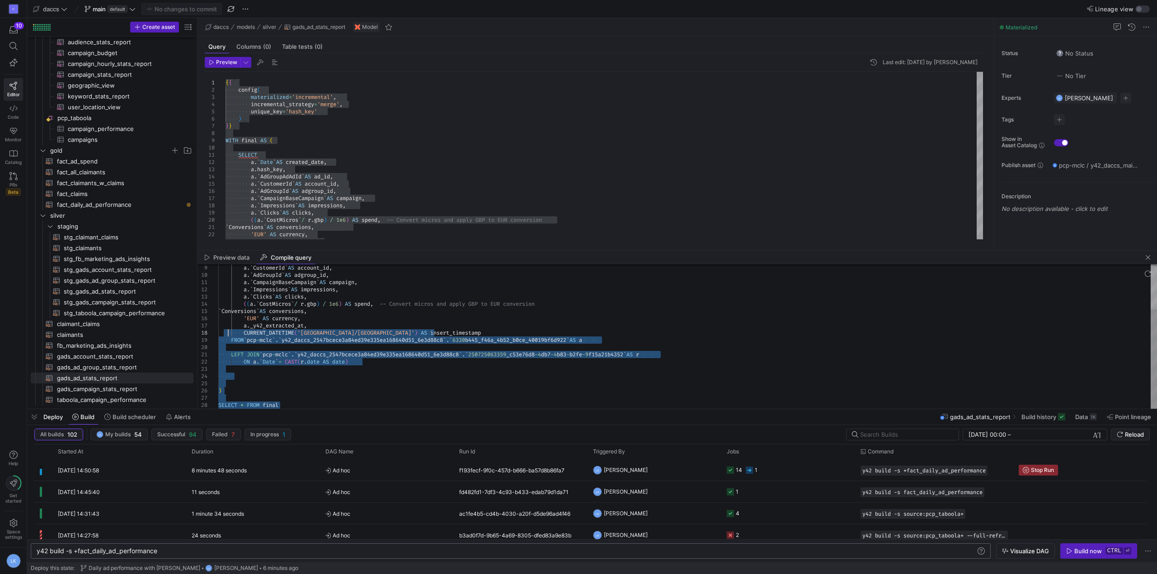
scroll to position [0, 0]
drag, startPoint x: 285, startPoint y: 404, endPoint x: 228, endPoint y: 314, distance: 106.2
click at [228, 314] on div "a . ` CustomerId ` AS account_id , a . ` AdGroupId ` AS adgroup_id , a . ` Camp…" at bounding box center [687, 304] width 938 height 210
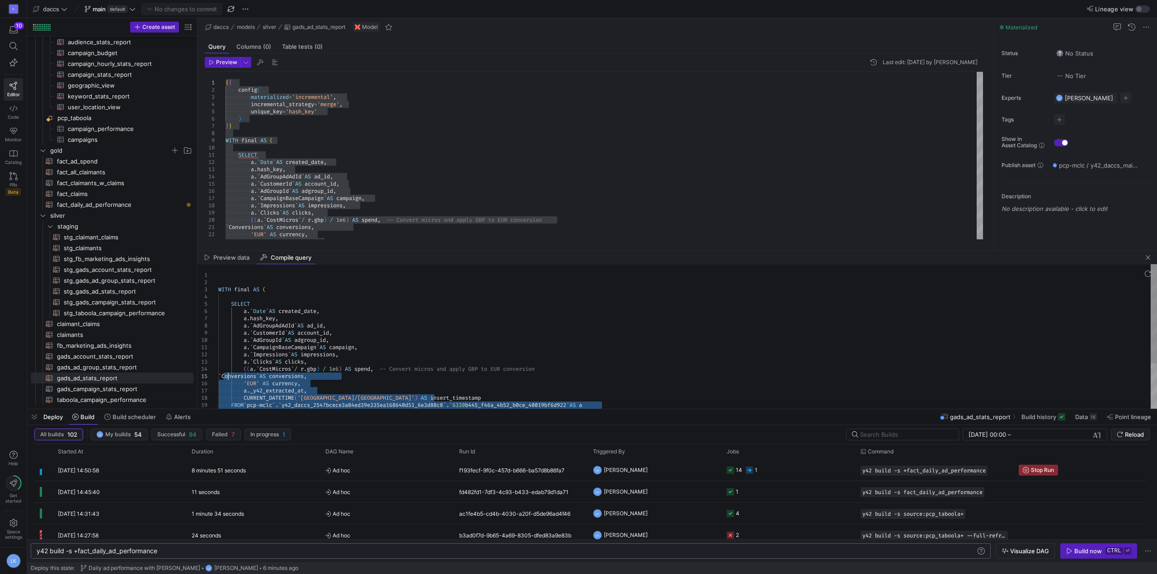
click at [216, 289] on div "3" at bounding box center [207, 289] width 21 height 7
click at [223, 292] on div "a . ` CustomerId ` AS account_id , a . ` AdGroupId ` AS adgroup_id , a . ` Camp…" at bounding box center [687, 369] width 938 height 210
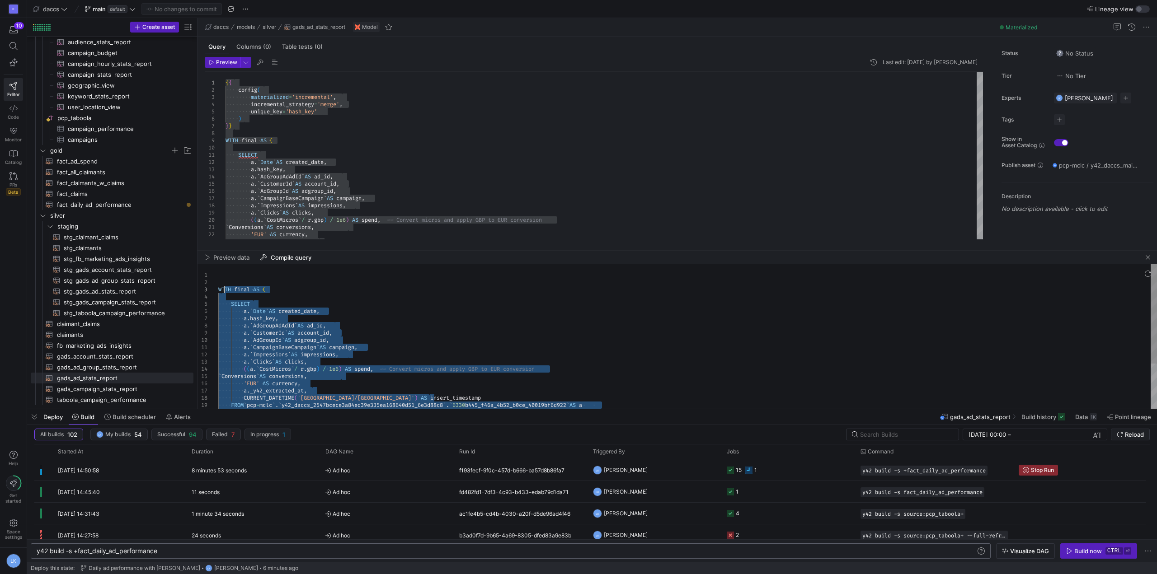
click at [218, 290] on div "a . ` CustomerId ` AS account_id , a . ` AdGroupId ` AS adgroup_id , a . ` Camp…" at bounding box center [687, 369] width 938 height 210
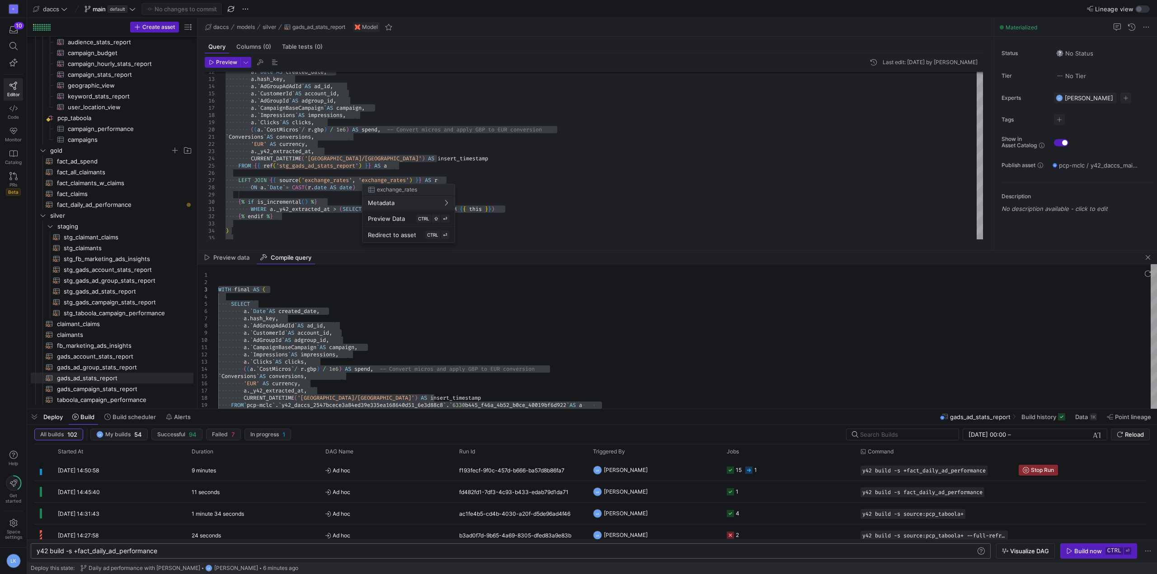
click at [345, 342] on div at bounding box center [578, 287] width 1157 height 574
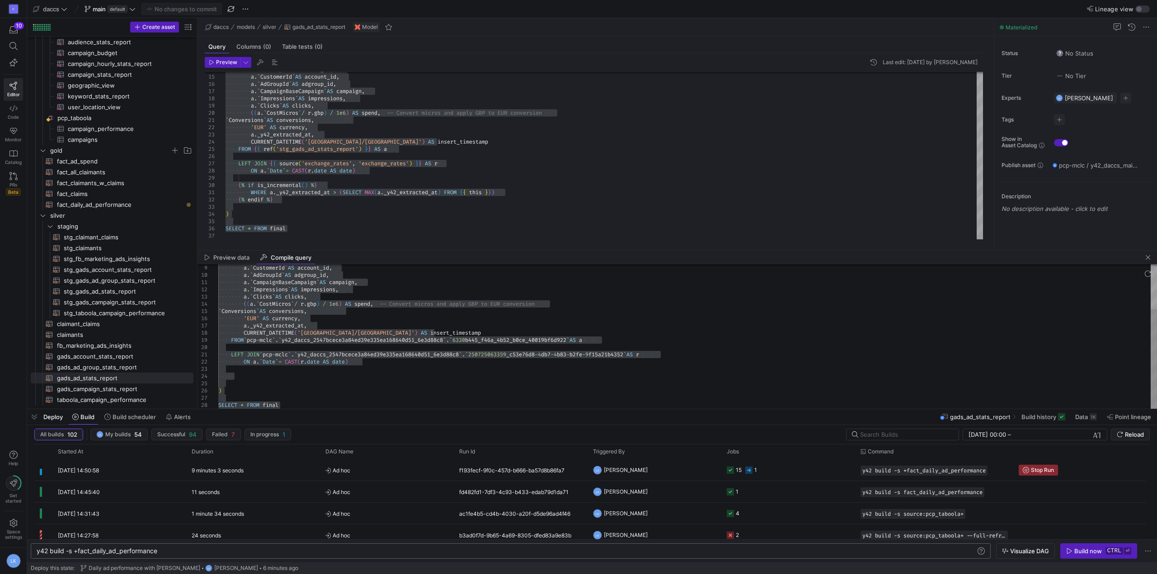
click at [300, 393] on div "a . ` CustomerId ` AS account_id , a . ` AdGroupId ` AS adgroup_id , a . ` Camp…" at bounding box center [687, 304] width 938 height 210
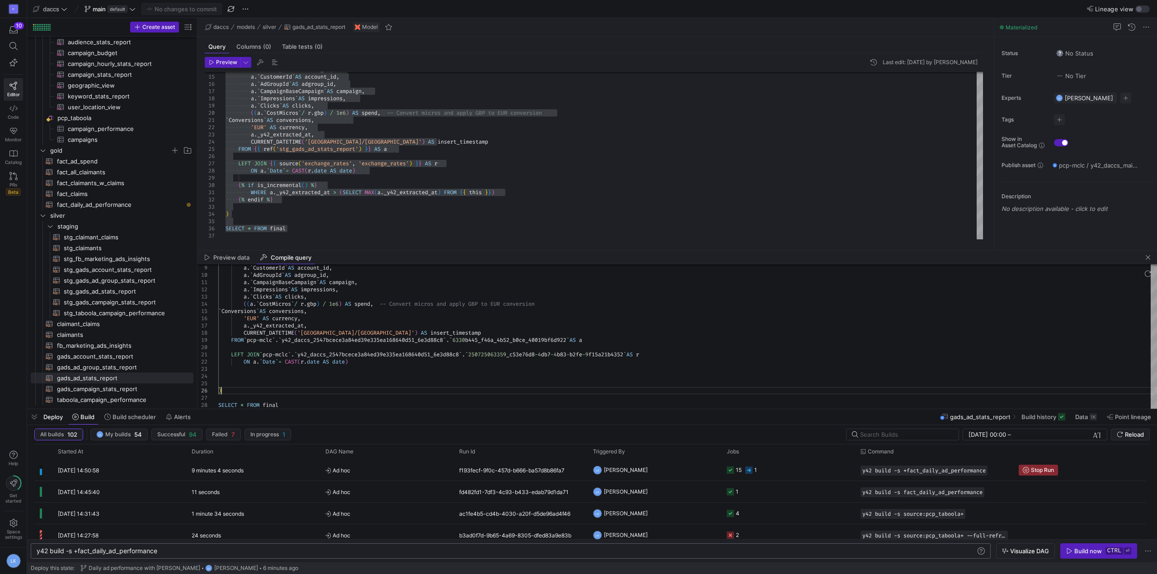
drag, startPoint x: 288, startPoint y: 407, endPoint x: 299, endPoint y: 400, distance: 12.7
click at [253, 408] on div at bounding box center [591, 410] width 1129 height 4
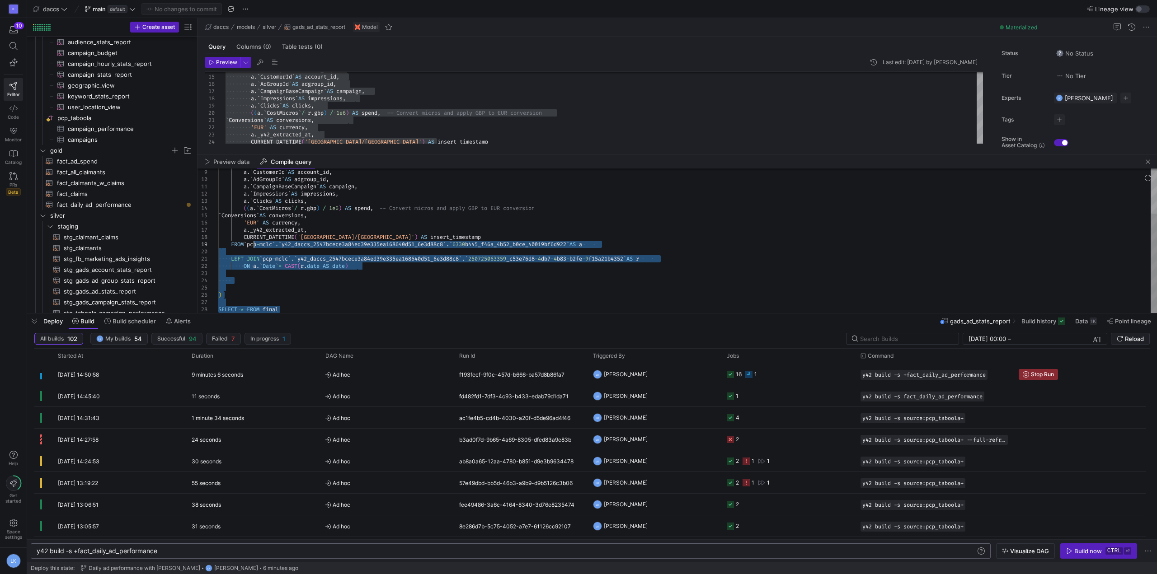
drag, startPoint x: 286, startPoint y: 310, endPoint x: 253, endPoint y: 243, distance: 75.2
click at [253, 239] on div "a . ` CustomerId ` AS account_id , a . ` AdGroupId ` AS adgroup_id , a . ` Camp…" at bounding box center [687, 208] width 938 height 210
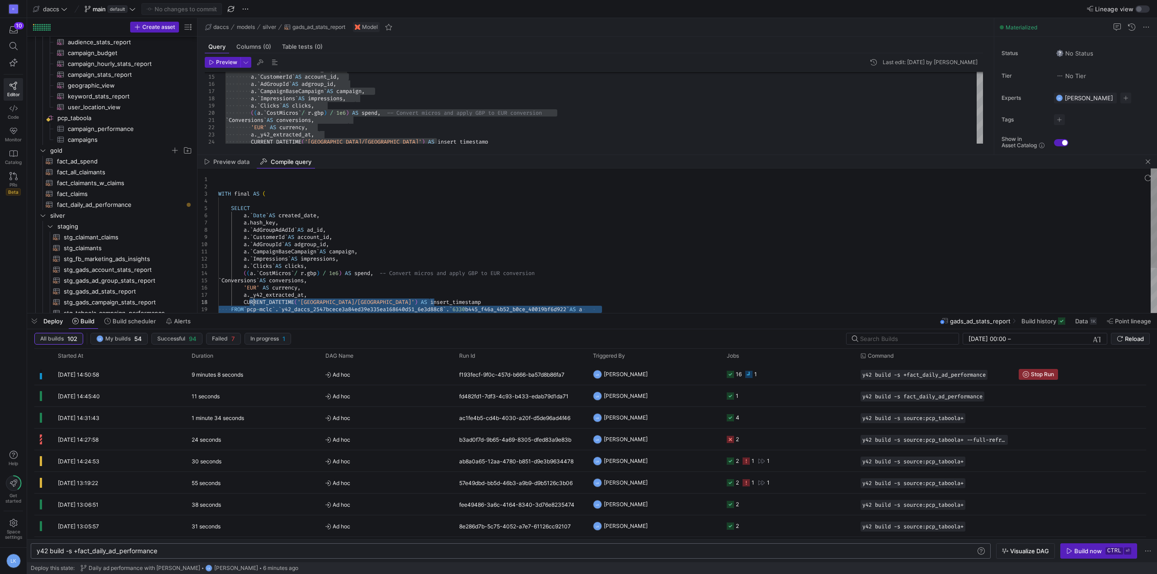
type textarea "WITH final AS ( SELECT a.`Date` AS created_date, a.hash_key, a.`AdGroupAdAdId` …"
click at [221, 193] on div "a . ` CustomerId ` AS account_id , a . ` AdGroupId ` AS adgroup_id , a . ` Camp…" at bounding box center [687, 274] width 938 height 210
